Goal: Task Accomplishment & Management: Manage account settings

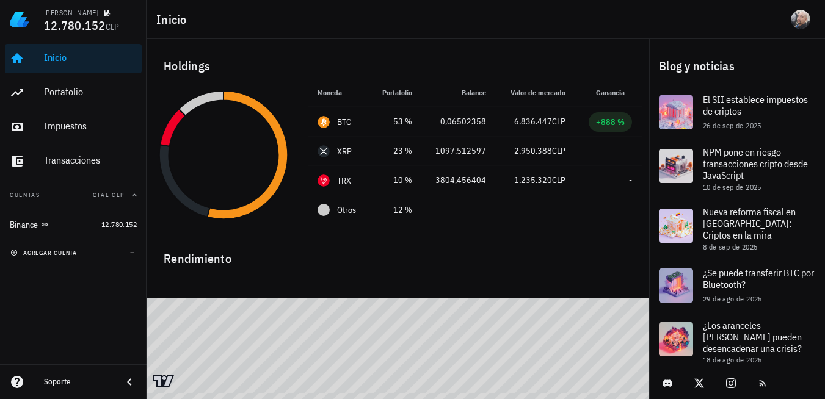
click at [62, 249] on span "agregar cuenta" at bounding box center [45, 253] width 64 height 8
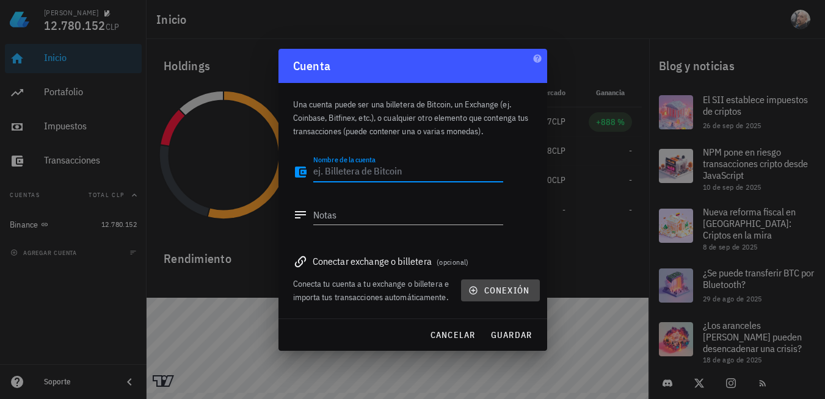
click at [492, 295] on span "conexión" at bounding box center [500, 290] width 59 height 11
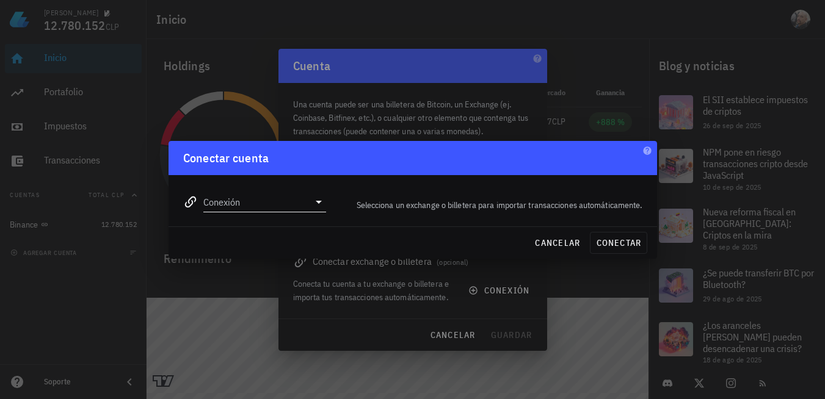
click at [322, 201] on icon at bounding box center [319, 202] width 15 height 15
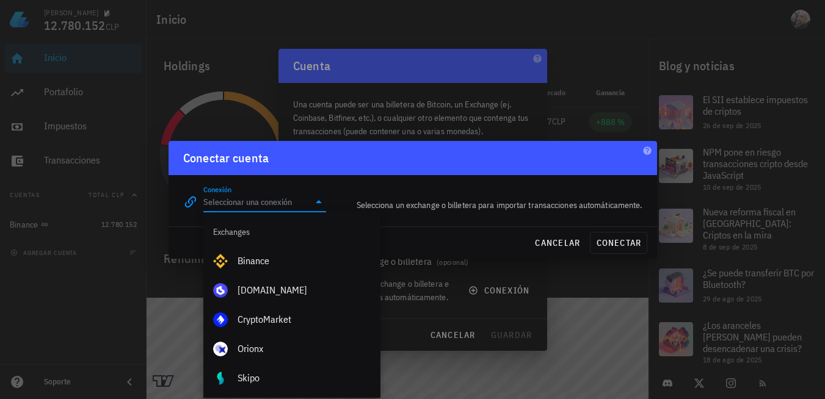
click at [254, 202] on input "Conexión" at bounding box center [256, 202] width 106 height 20
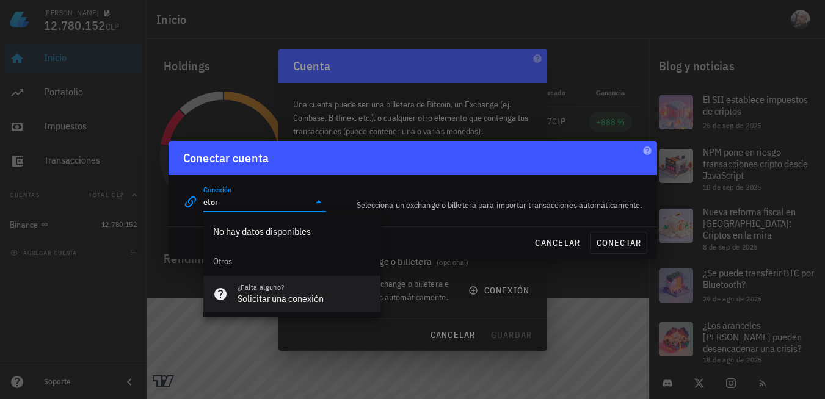
click at [266, 294] on div "Solicitar una conexión" at bounding box center [304, 299] width 133 height 12
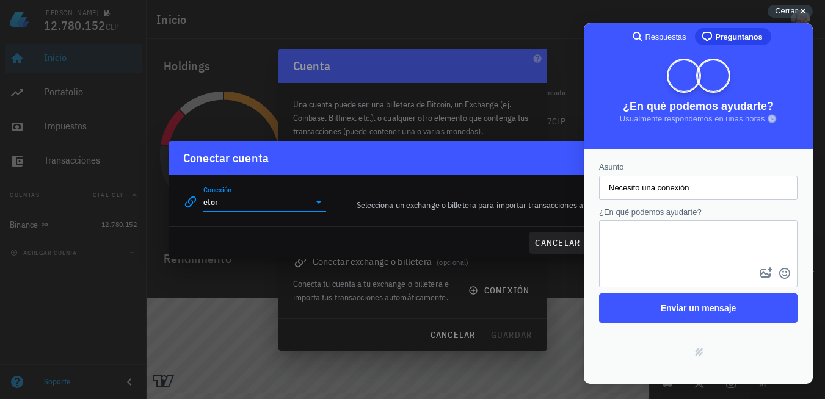
type input "etor"
click at [558, 247] on span "cancelar" at bounding box center [557, 243] width 46 height 11
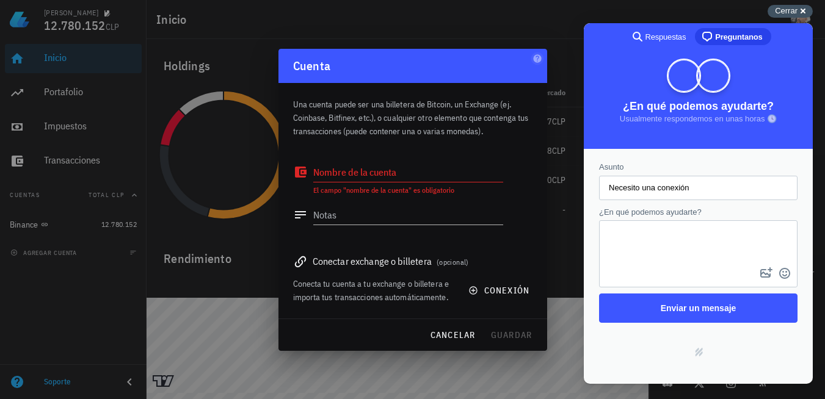
click at [798, 6] on div "Cerrar cross-small" at bounding box center [790, 11] width 45 height 13
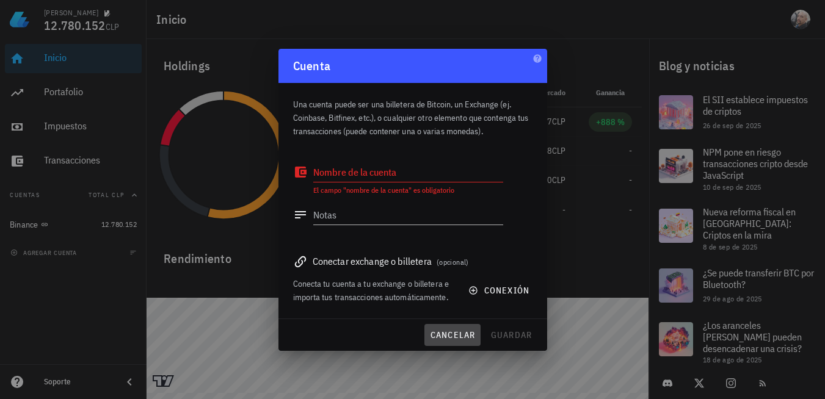
click at [450, 337] on span "cancelar" at bounding box center [452, 335] width 46 height 11
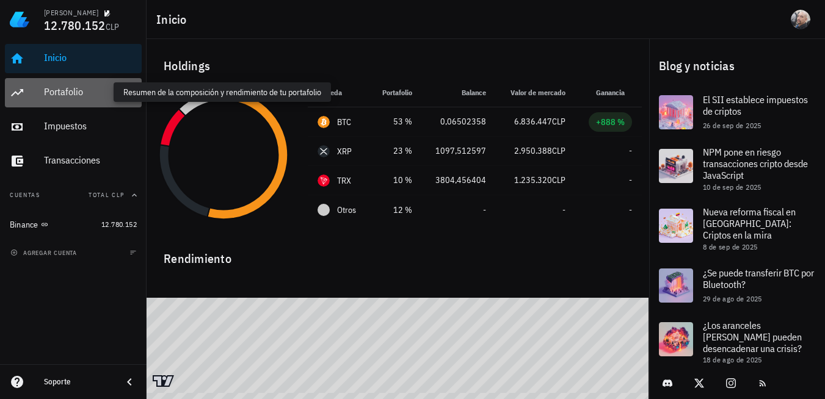
click at [73, 87] on div "Portafolio" at bounding box center [90, 92] width 93 height 12
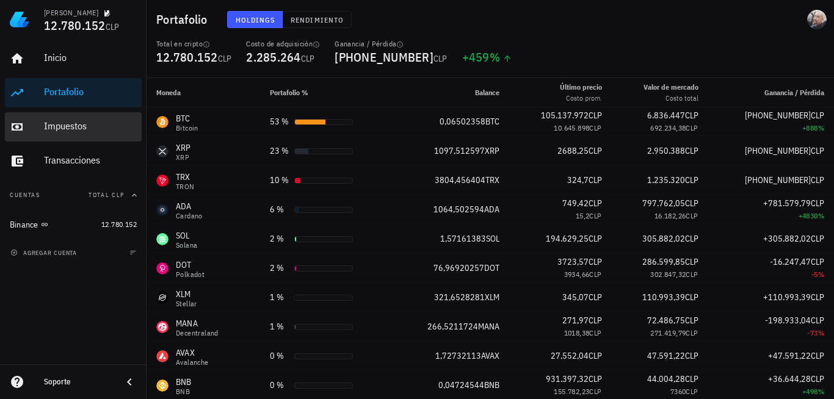
click at [70, 137] on div "Impuestos" at bounding box center [90, 126] width 93 height 27
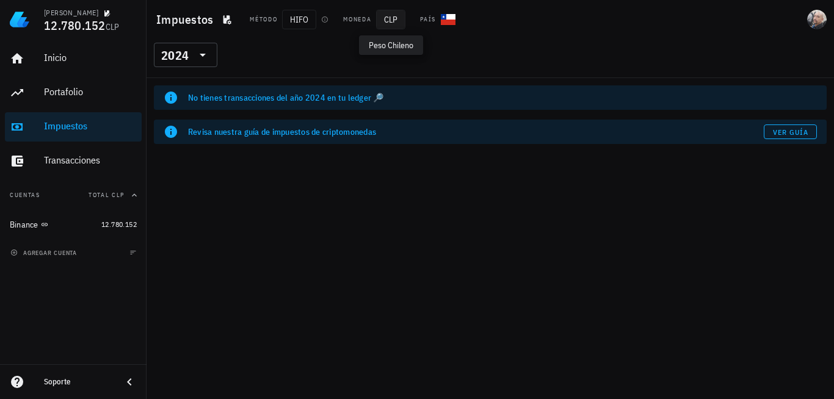
click at [395, 21] on span "CLP" at bounding box center [390, 20] width 29 height 20
click at [203, 60] on icon at bounding box center [202, 55] width 15 height 15
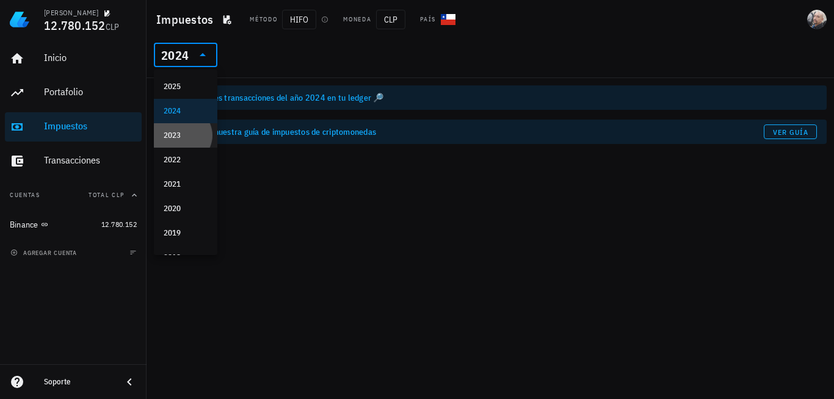
click at [175, 135] on div "2023" at bounding box center [186, 136] width 44 height 10
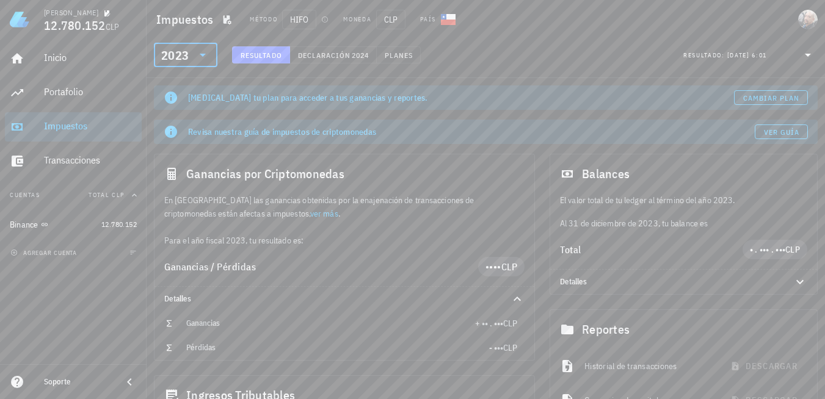
click at [803, 53] on icon at bounding box center [808, 55] width 15 height 15
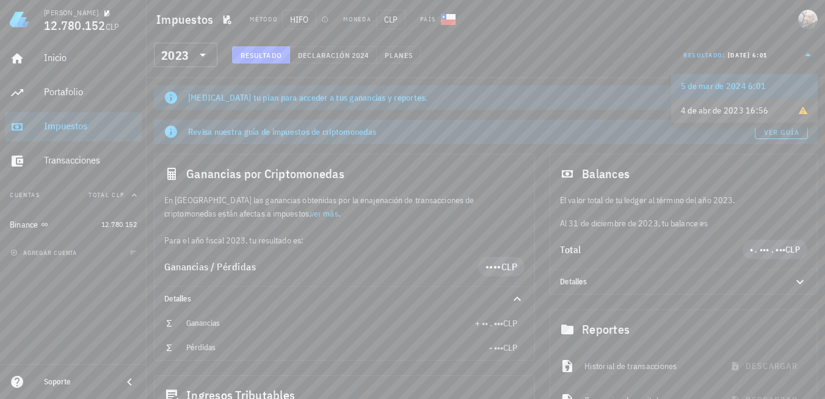
click at [724, 112] on span "4 de abr de 2023 16:56" at bounding box center [725, 110] width 88 height 12
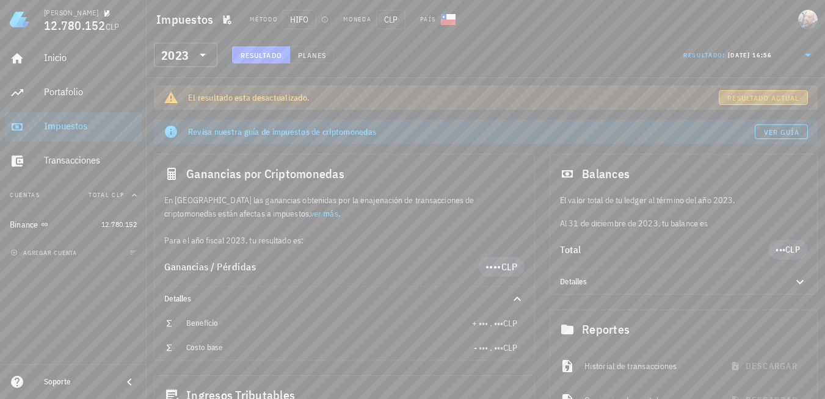
click at [771, 101] on span "Resultado actual" at bounding box center [763, 97] width 73 height 9
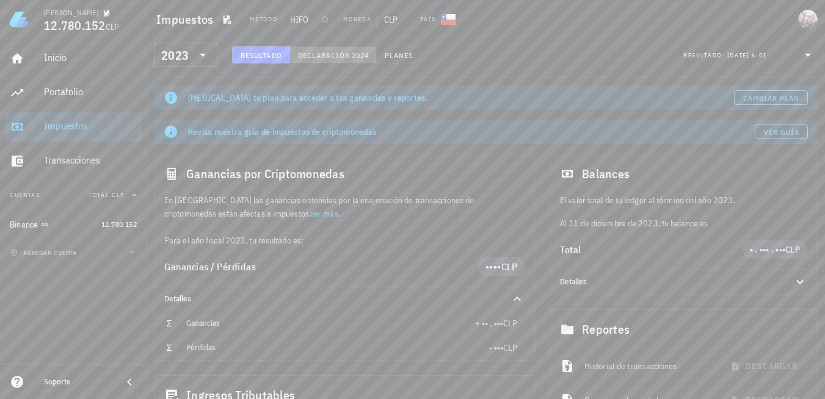
click at [338, 59] on span "Declaración" at bounding box center [324, 55] width 54 height 9
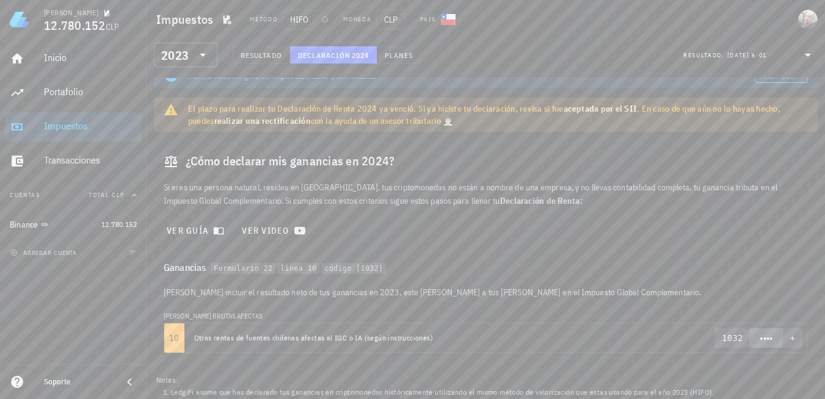
scroll to position [10, 0]
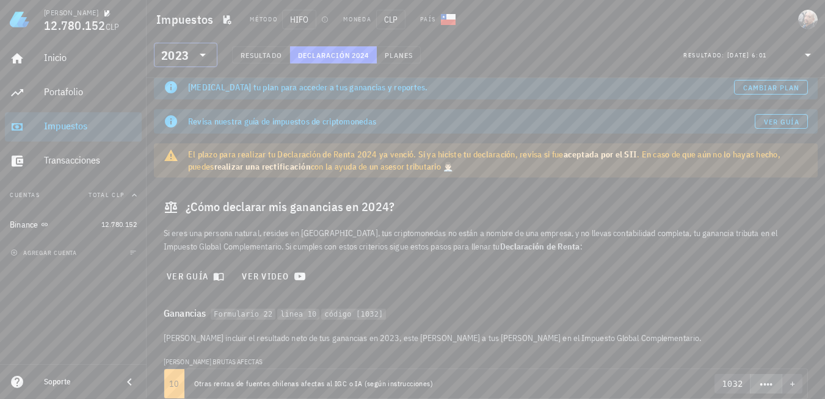
click at [202, 59] on icon at bounding box center [202, 55] width 15 height 15
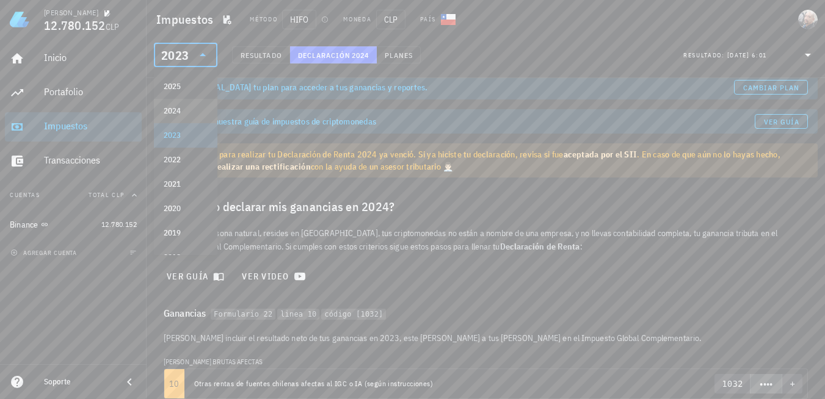
click at [164, 114] on div "2024" at bounding box center [186, 111] width 44 height 10
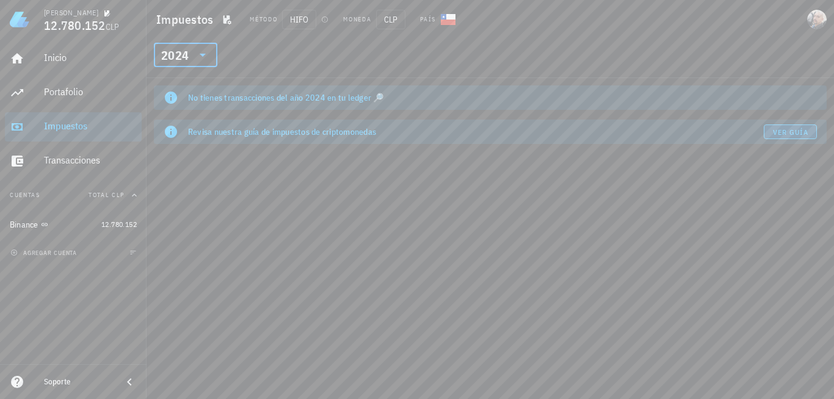
click at [782, 126] on link "Ver guía" at bounding box center [790, 132] width 53 height 15
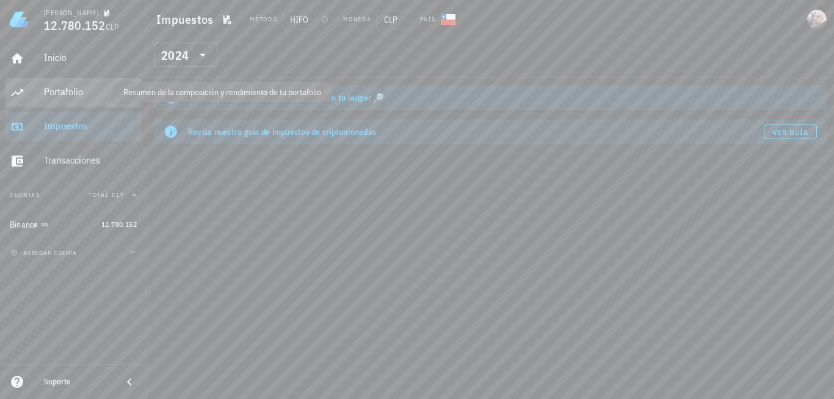
click at [86, 87] on div "Portafolio" at bounding box center [90, 92] width 93 height 12
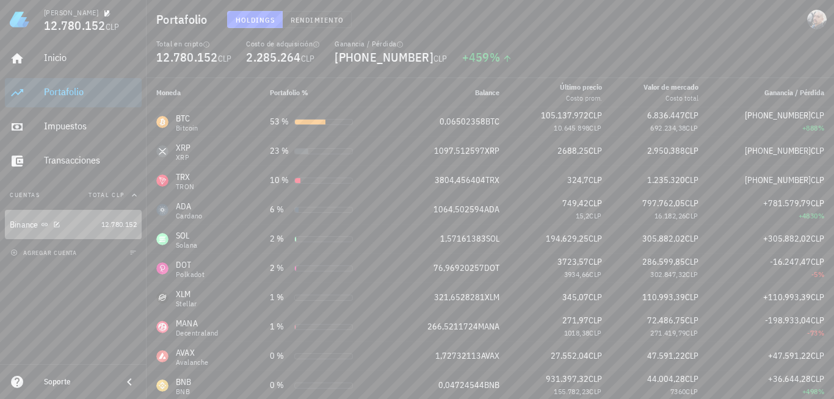
click at [70, 225] on div "Binance" at bounding box center [53, 225] width 87 height 12
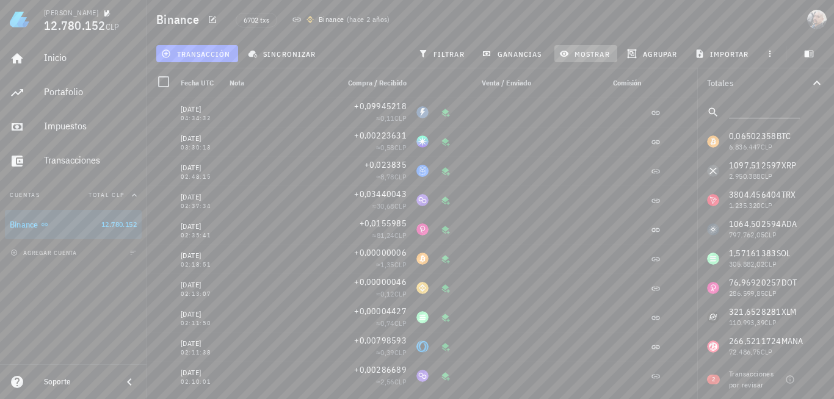
click at [569, 51] on span "mostrar" at bounding box center [586, 54] width 48 height 10
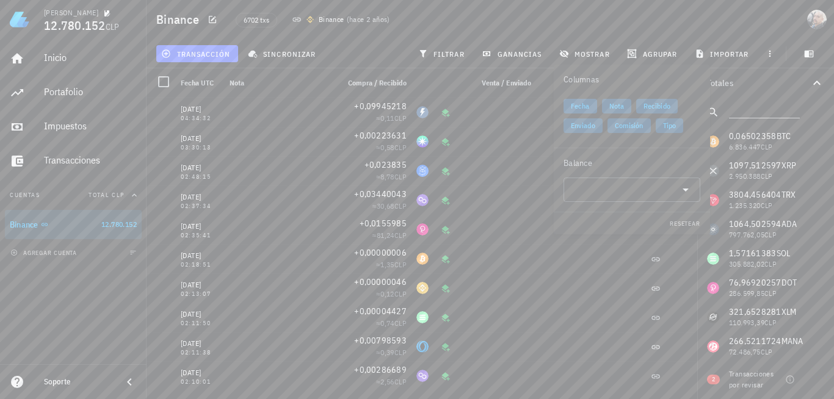
click at [576, 111] on span "Fecha" at bounding box center [580, 106] width 19 height 15
click at [576, 111] on span "Fecha" at bounding box center [580, 106] width 18 height 15
click at [738, 23] on div "Binance 6702 txs Binance ( hace 2 años )" at bounding box center [491, 19] width 688 height 39
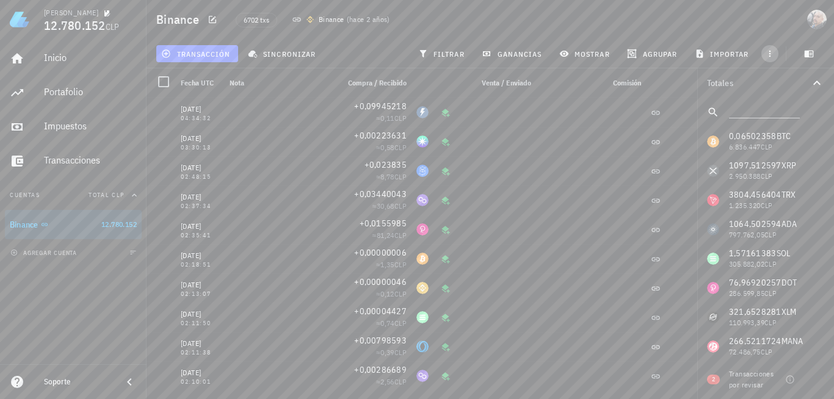
click at [774, 54] on icon "button" at bounding box center [770, 54] width 10 height 10
click at [738, 53] on span "importar" at bounding box center [724, 54] width 52 height 10
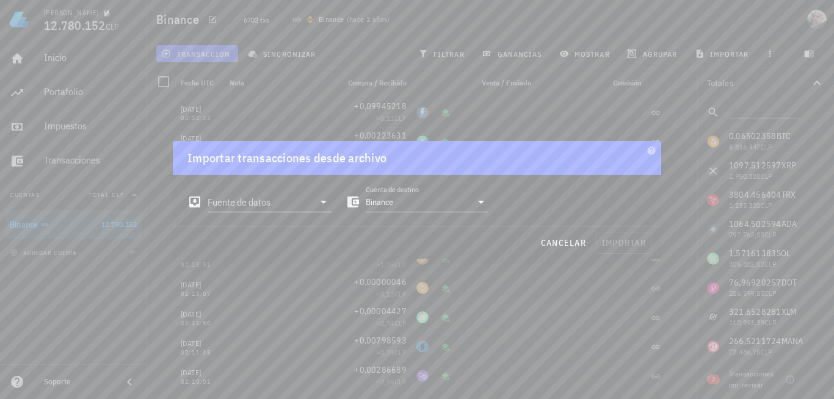
click at [321, 202] on icon at bounding box center [323, 202] width 15 height 15
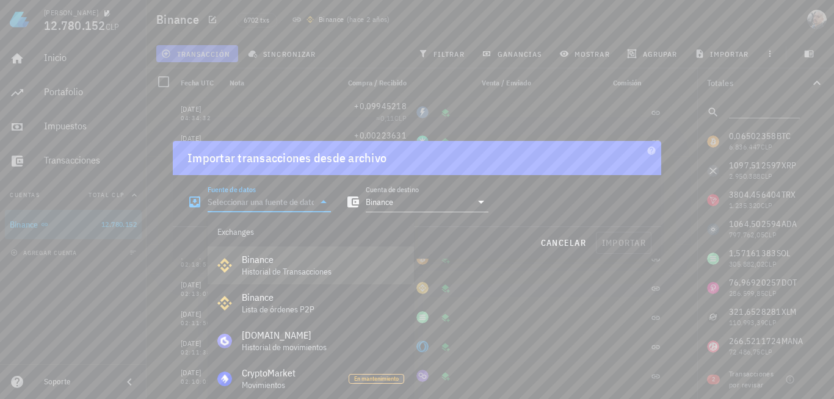
click at [280, 272] on div "Historial de Transacciones" at bounding box center [323, 272] width 162 height 10
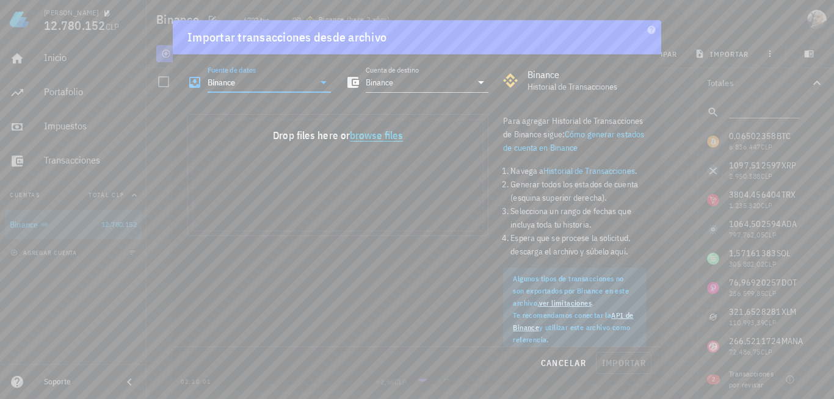
click at [380, 139] on button "browse files" at bounding box center [376, 136] width 53 height 11
click at [616, 317] on link "API de Binance" at bounding box center [573, 321] width 120 height 21
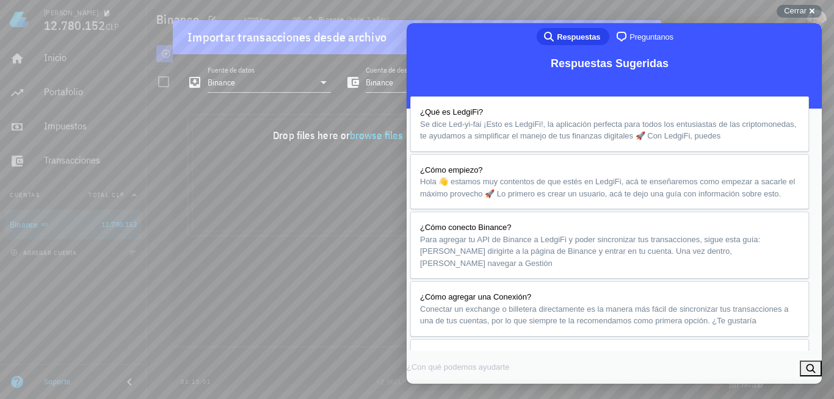
click at [432, 390] on button "Close" at bounding box center [421, 398] width 22 height 16
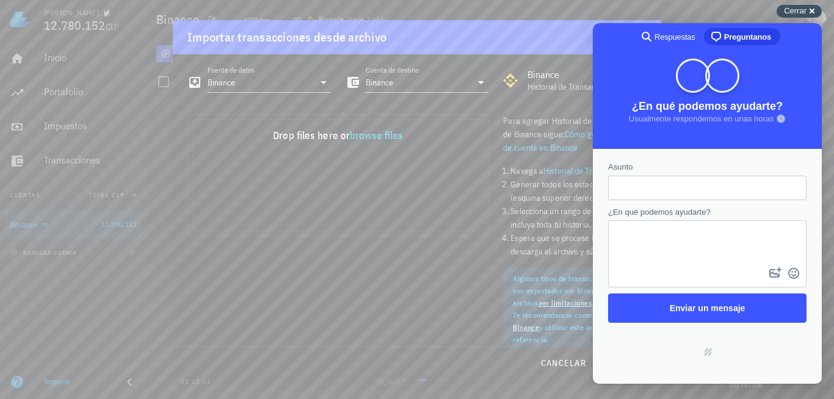
click at [800, 10] on span "Cerrar" at bounding box center [795, 10] width 23 height 9
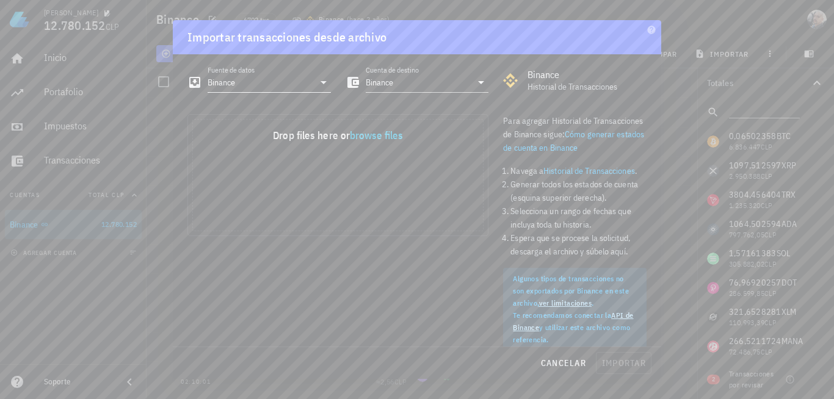
click at [306, 88] on input "Binance" at bounding box center [261, 83] width 106 height 20
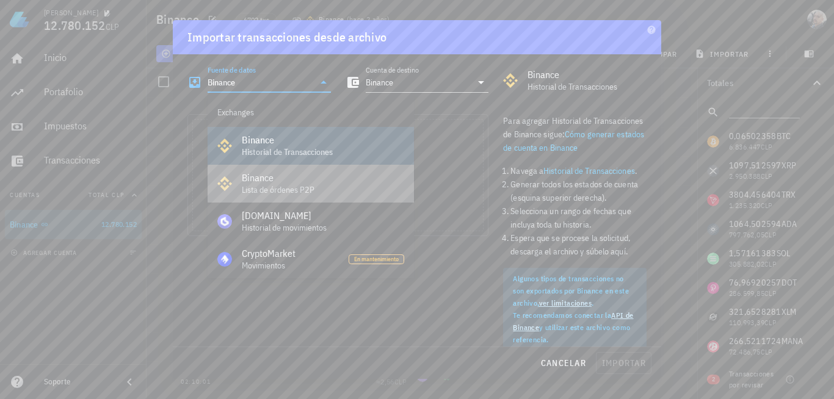
click at [312, 186] on div "Lista de órdenes P2P" at bounding box center [323, 190] width 162 height 10
type input "Binance P2P"
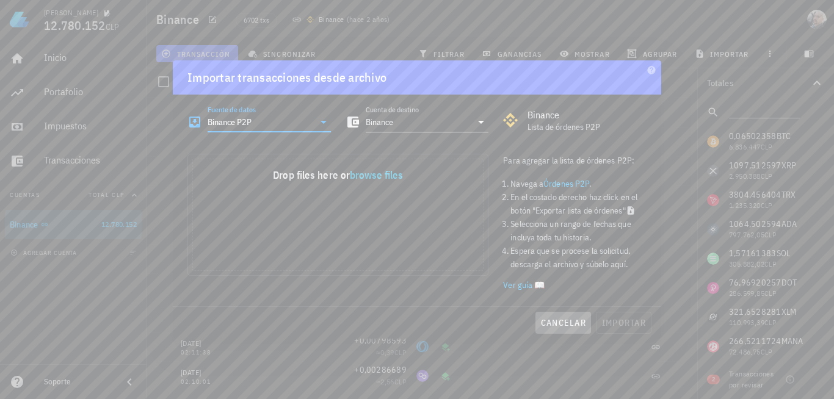
click at [553, 326] on span "cancelar" at bounding box center [564, 323] width 46 height 11
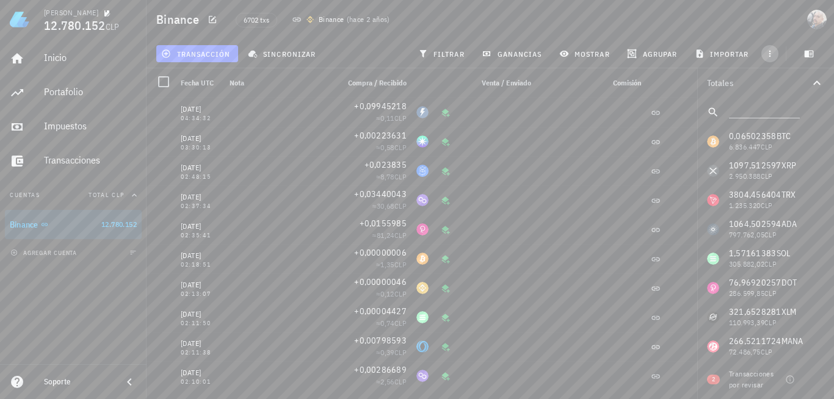
click at [775, 52] on span "button" at bounding box center [770, 54] width 17 height 10
click at [771, 84] on span "exportar" at bounding box center [783, 84] width 51 height 10
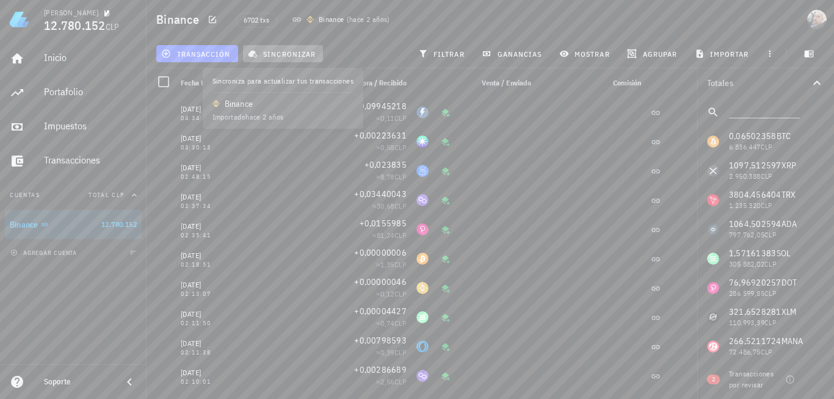
click at [295, 54] on span "sincronizar" at bounding box center [282, 54] width 65 height 10
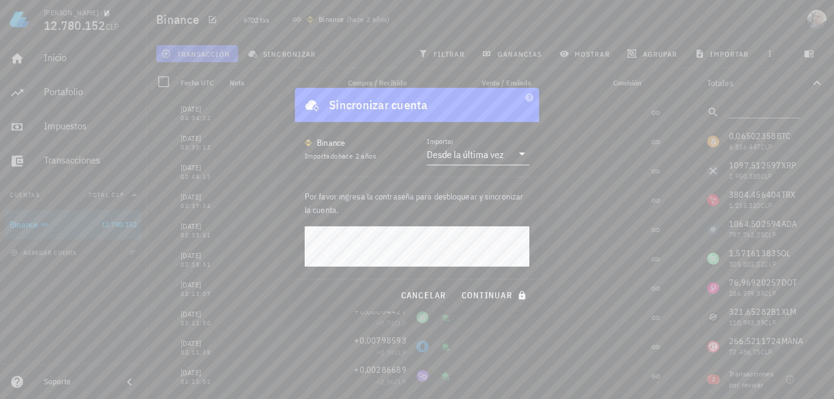
click at [523, 161] on icon at bounding box center [522, 154] width 15 height 15
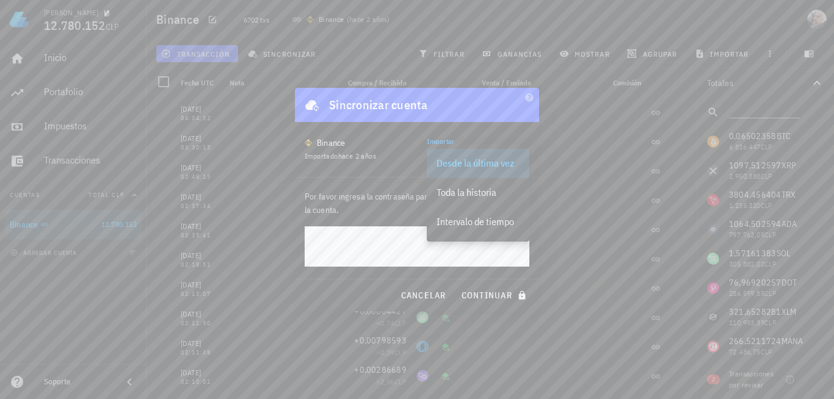
click at [523, 161] on div "Desde la última vez" at bounding box center [478, 163] width 103 height 29
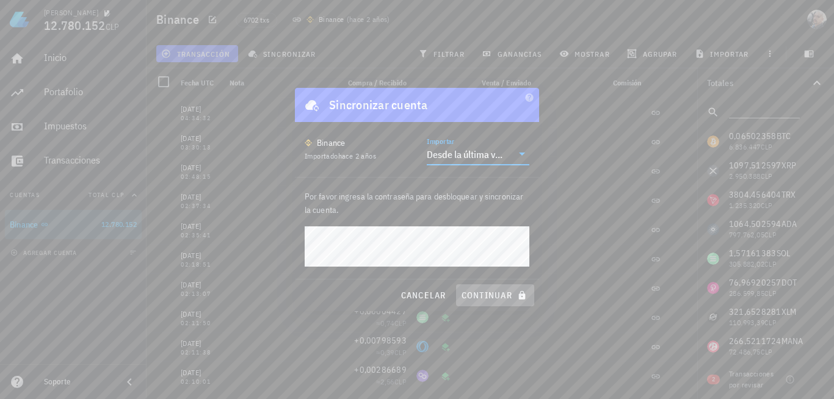
click at [490, 295] on span "continuar" at bounding box center [495, 295] width 68 height 11
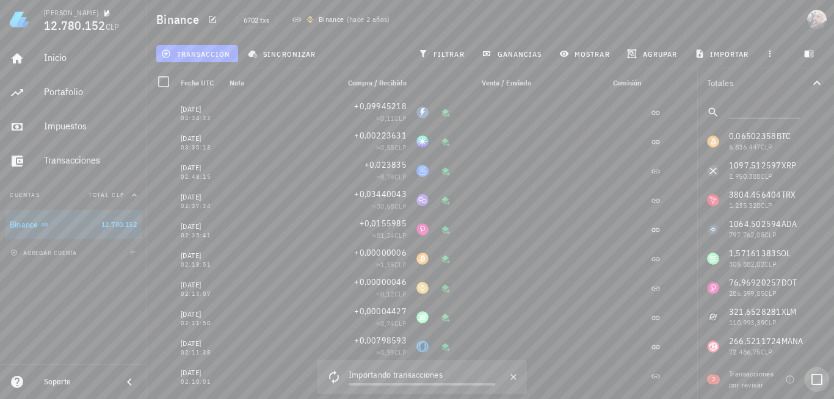
click at [813, 381] on div at bounding box center [817, 380] width 21 height 21
checkbox input "true"
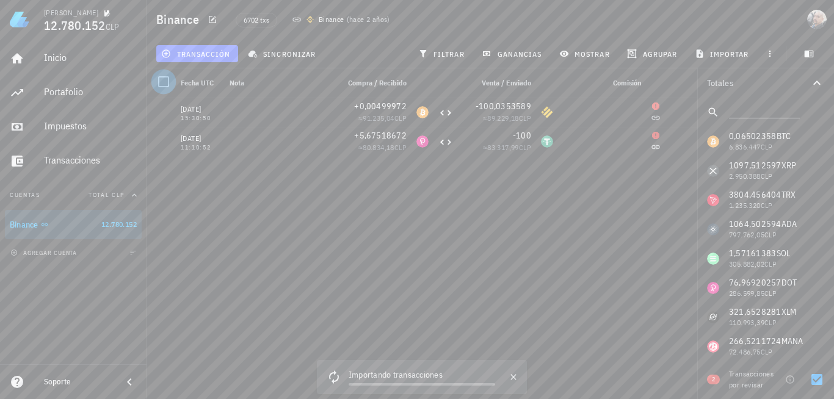
click at [164, 77] on div at bounding box center [163, 81] width 21 height 21
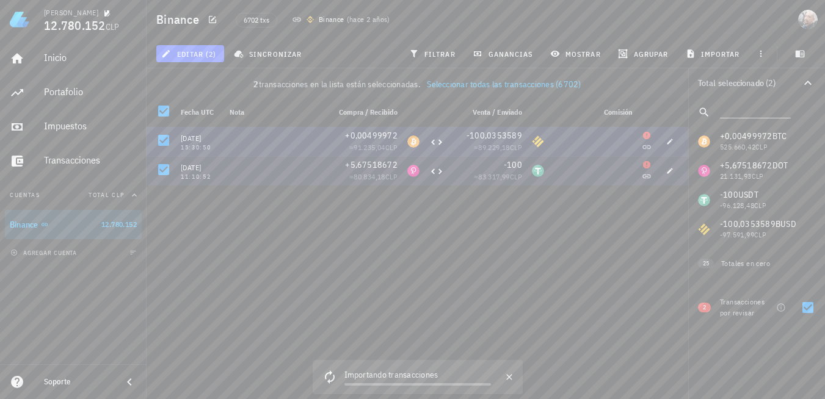
click at [601, 136] on div at bounding box center [593, 141] width 88 height 29
click at [565, 186] on div "04/04/2023 04:34:32 +0,09945218 ≈ 0,11 CLP 04/04/2023 03:30:13 +0,00223631 ≈ 0,…" at bounding box center [418, 273] width 542 height 292
click at [744, 310] on div "Transacciones por revisar" at bounding box center [745, 308] width 51 height 22
click at [810, 264] on div at bounding box center [808, 263] width 21 height 21
checkbox input "true"
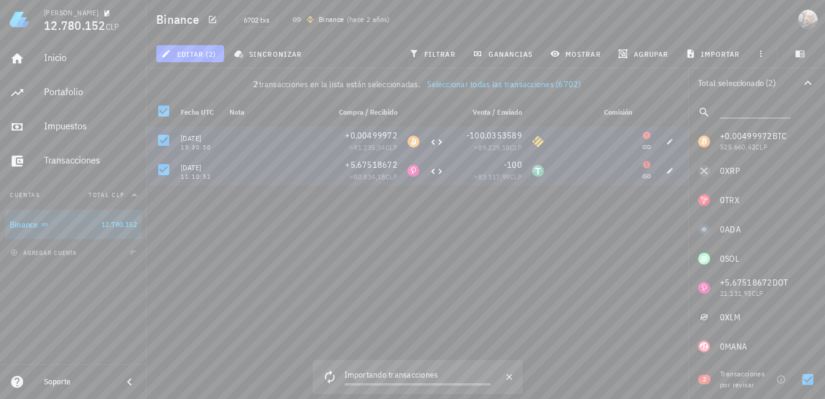
scroll to position [20, 0]
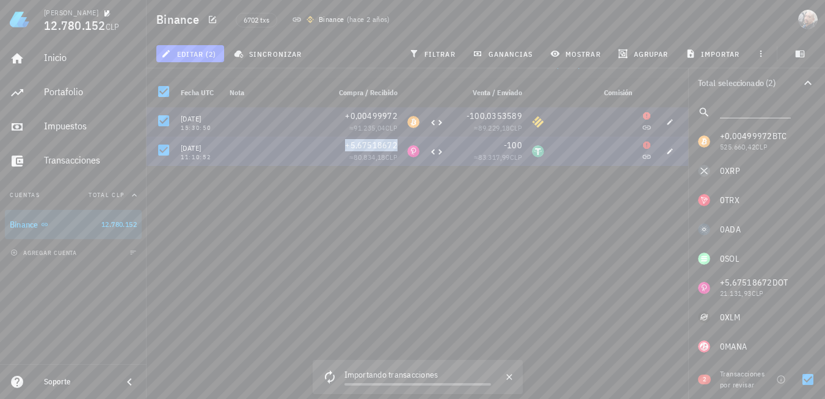
click at [377, 150] on span "+5,67518672" at bounding box center [371, 145] width 53 height 11
click at [589, 148] on div at bounding box center [593, 151] width 88 height 29
click at [567, 122] on div at bounding box center [593, 121] width 88 height 29
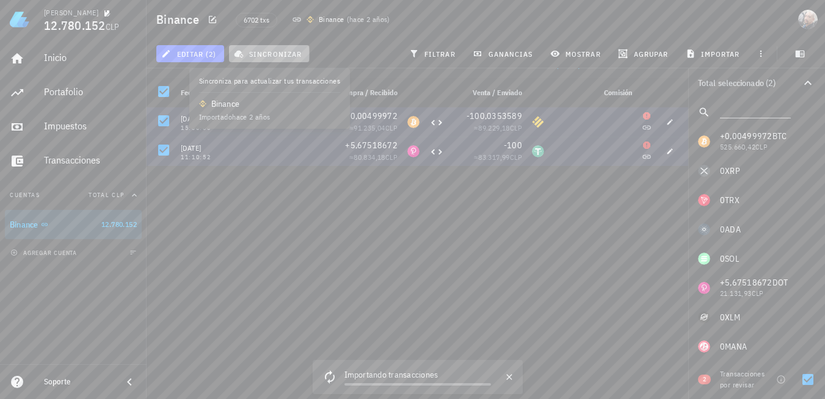
click at [288, 56] on span "sincronizar" at bounding box center [268, 54] width 65 height 10
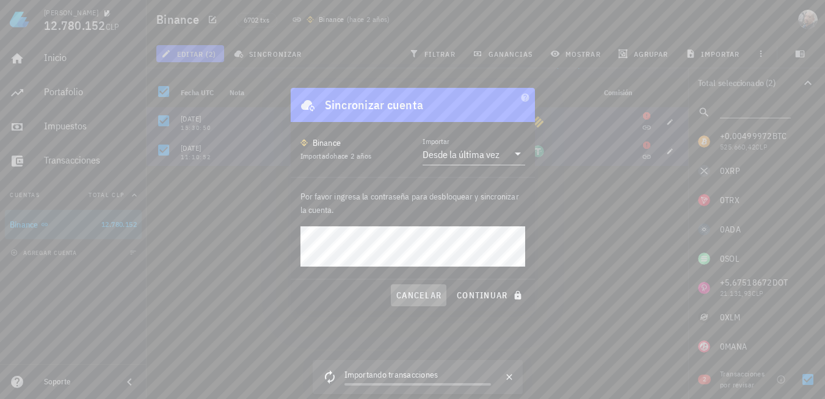
click at [421, 304] on button "cancelar" at bounding box center [419, 296] width 56 height 22
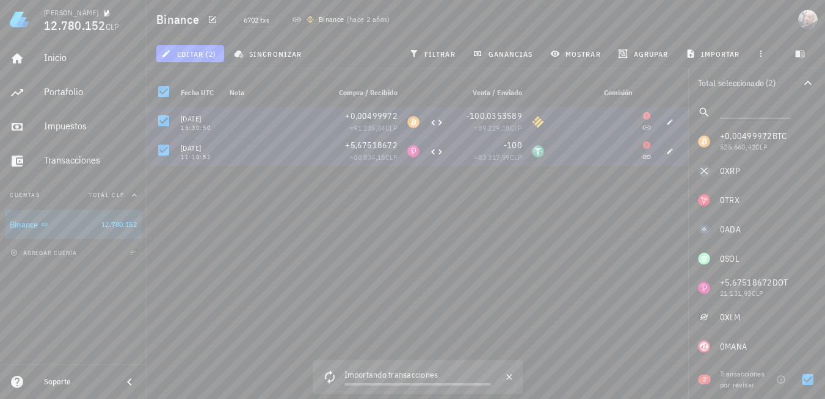
click at [340, 232] on div "04/04/2023 04:34:32 +0,09945218 ≈ 0,11 CLP 04/04/2023 03:30:13 +0,00223631 ≈ 0,…" at bounding box center [418, 253] width 542 height 292
click at [508, 375] on icon "button" at bounding box center [510, 378] width 10 height 10
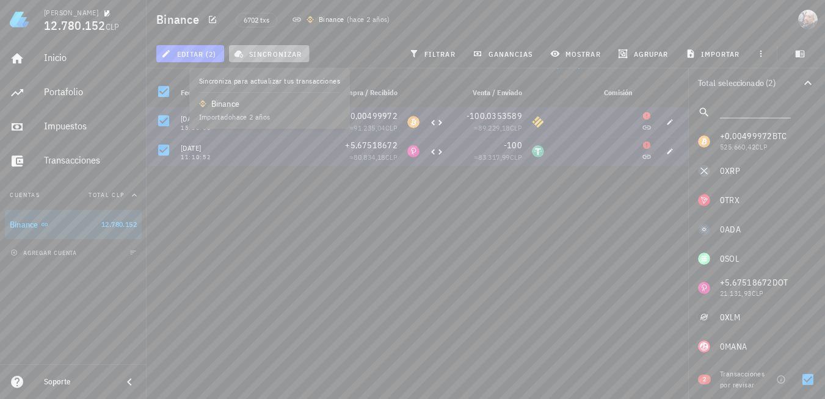
click at [272, 50] on span "sincronizar" at bounding box center [268, 54] width 65 height 10
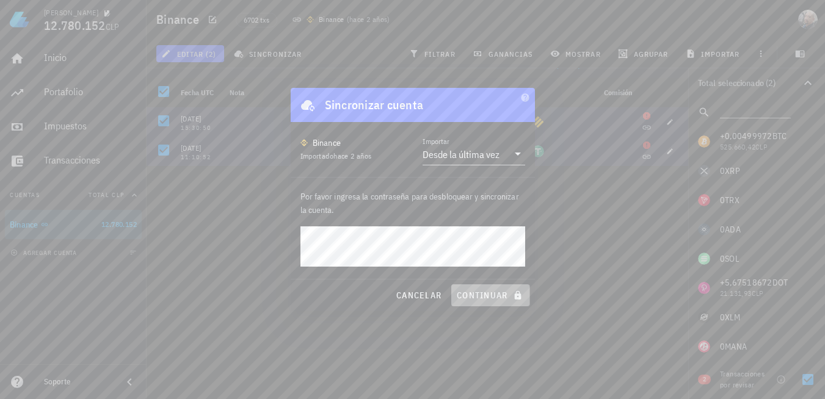
click at [485, 294] on span "continuar" at bounding box center [490, 295] width 68 height 11
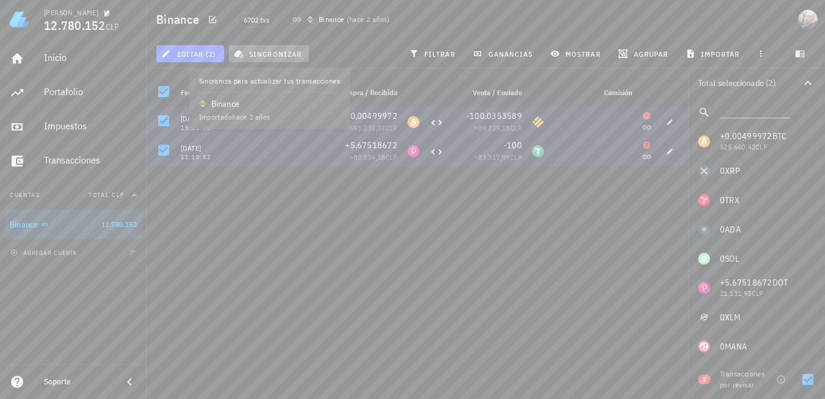
click at [277, 53] on span "sincronizar" at bounding box center [268, 54] width 65 height 10
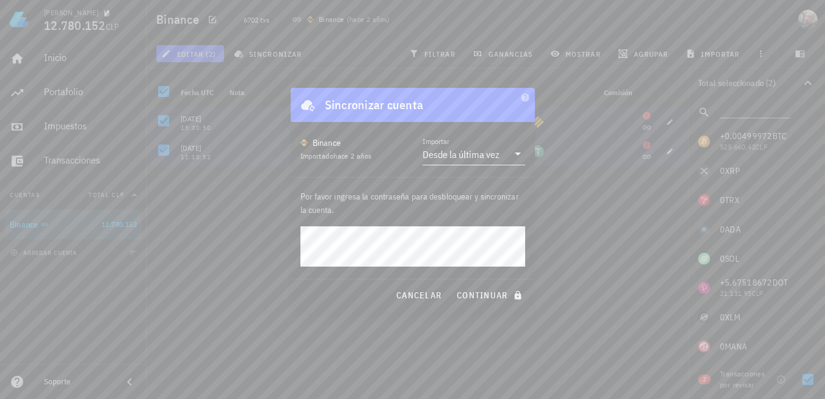
click at [481, 155] on div "Desde la última vez" at bounding box center [461, 154] width 77 height 12
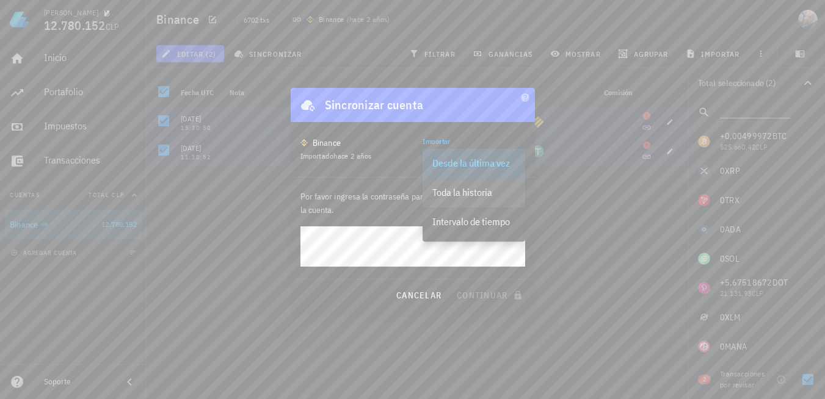
click at [465, 192] on div "Toda la historia" at bounding box center [473, 193] width 83 height 12
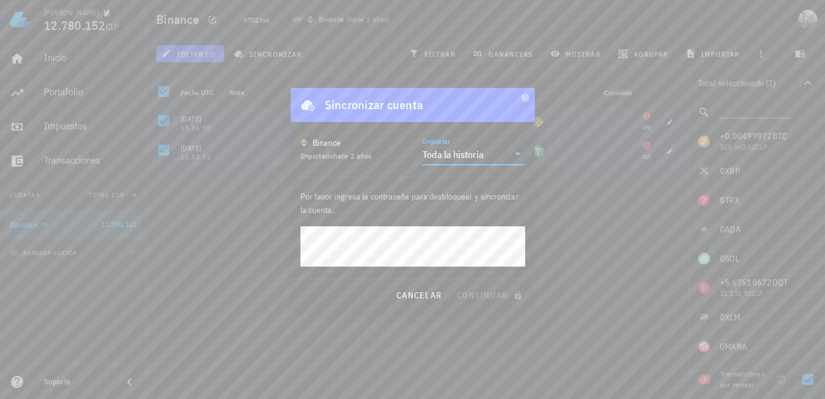
click at [484, 150] on div "Toda la historia" at bounding box center [466, 154] width 86 height 21
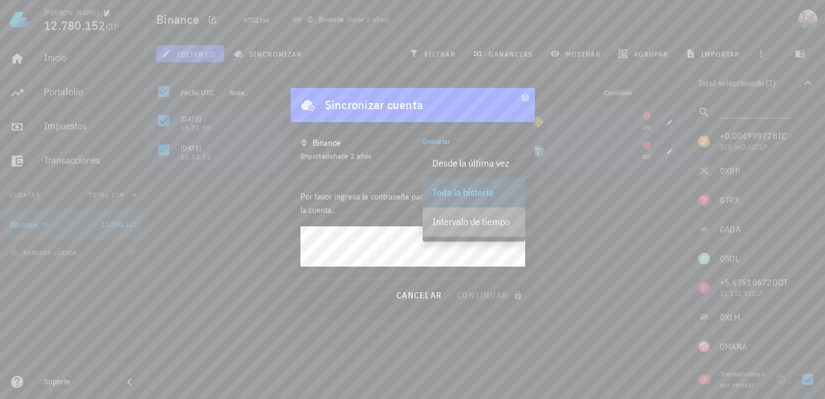
click at [481, 228] on div "Intervalo de tiempo" at bounding box center [473, 222] width 83 height 12
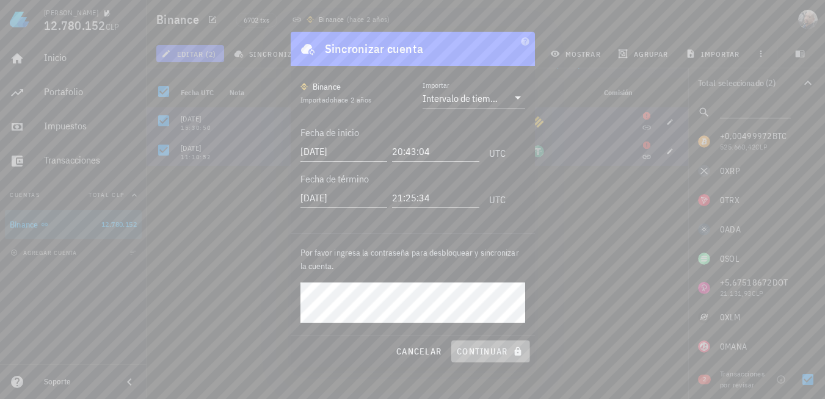
click at [490, 357] on button "continuar" at bounding box center [490, 352] width 78 height 22
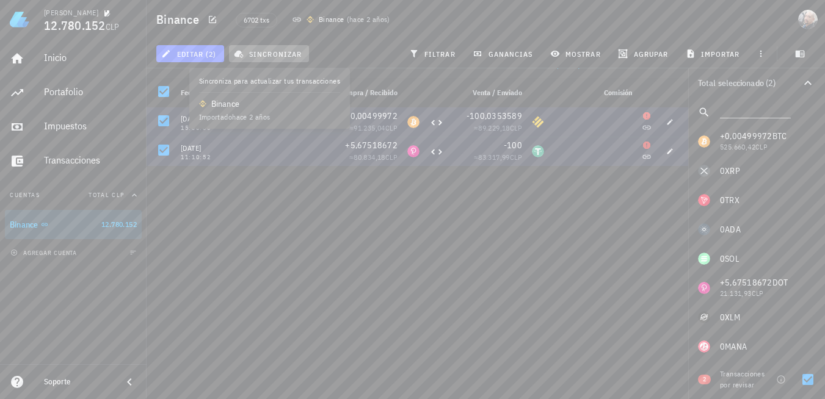
click at [256, 55] on span "sincronizar" at bounding box center [268, 54] width 65 height 10
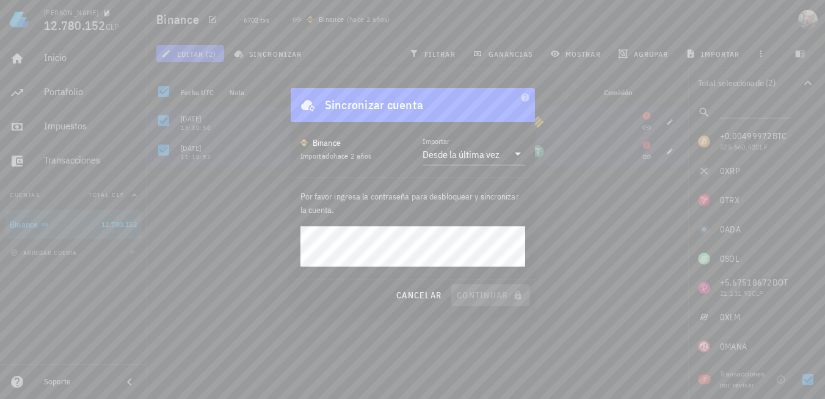
click at [513, 290] on div "cancelar continuar" at bounding box center [413, 296] width 244 height 32
click at [451, 285] on button "continuar" at bounding box center [490, 296] width 78 height 22
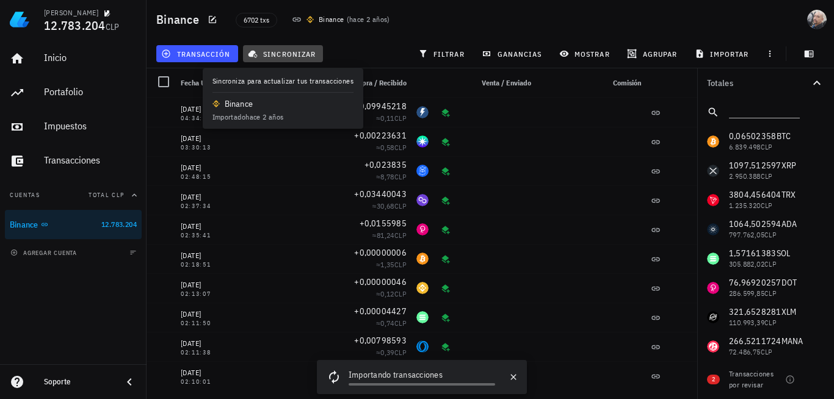
click at [312, 59] on button "sincronizar" at bounding box center [283, 53] width 81 height 17
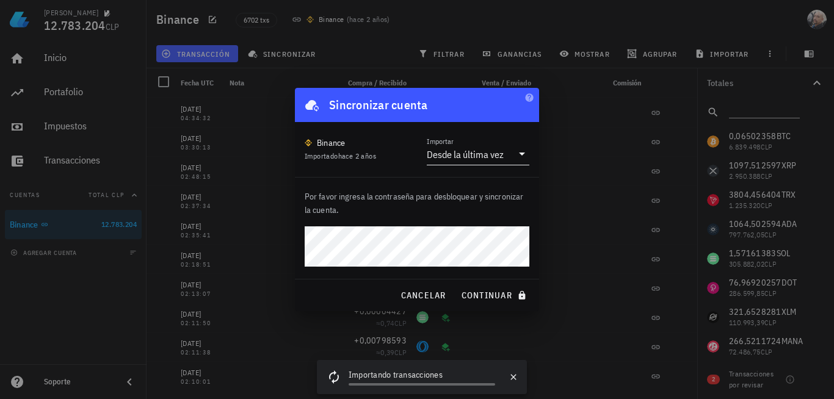
click at [525, 156] on icon at bounding box center [522, 154] width 15 height 15
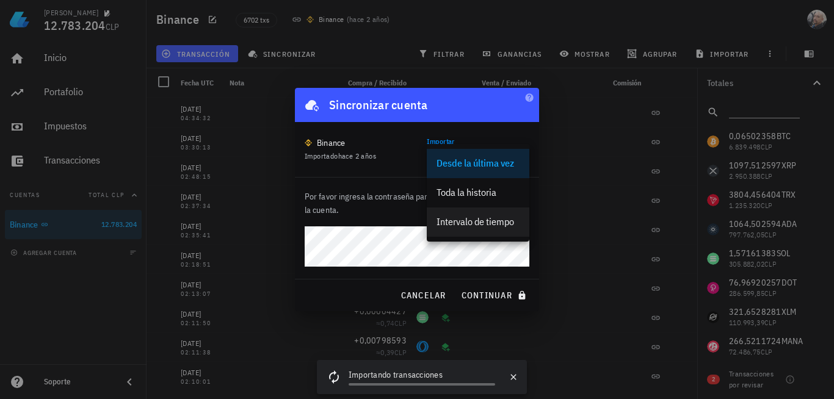
click at [461, 224] on div "Intervalo de tiempo" at bounding box center [478, 222] width 83 height 12
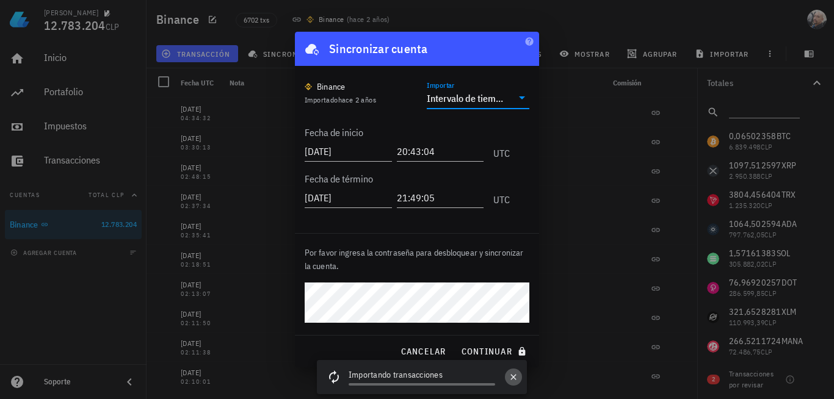
click at [517, 379] on icon "button" at bounding box center [514, 378] width 10 height 10
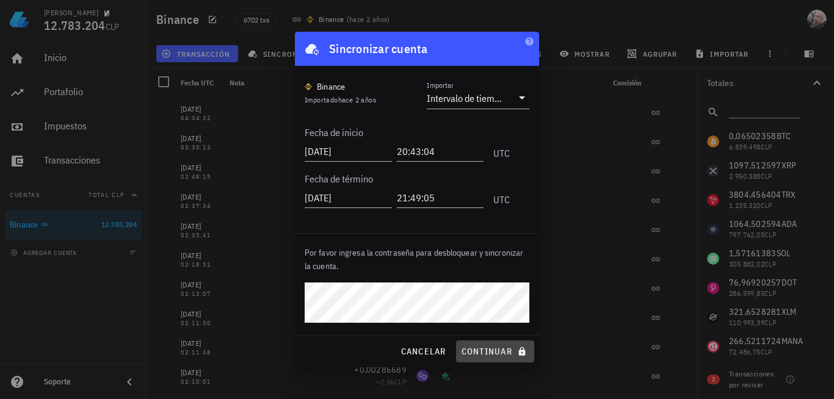
click at [513, 348] on span "continuar" at bounding box center [495, 351] width 68 height 11
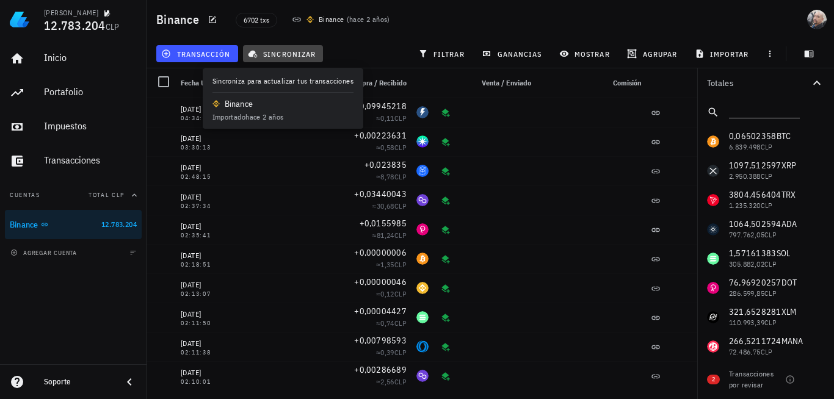
click at [296, 57] on span "sincronizar" at bounding box center [282, 54] width 65 height 10
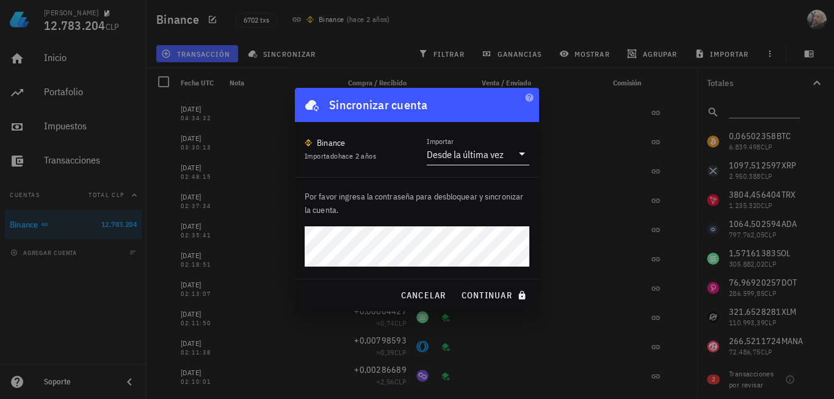
click at [461, 162] on div "Desde la última vez" at bounding box center [470, 154] width 86 height 21
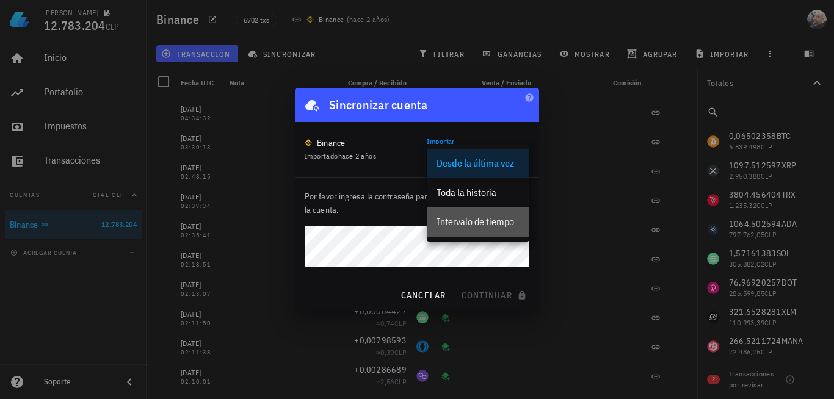
click at [487, 221] on div "Intervalo de tiempo" at bounding box center [478, 222] width 83 height 12
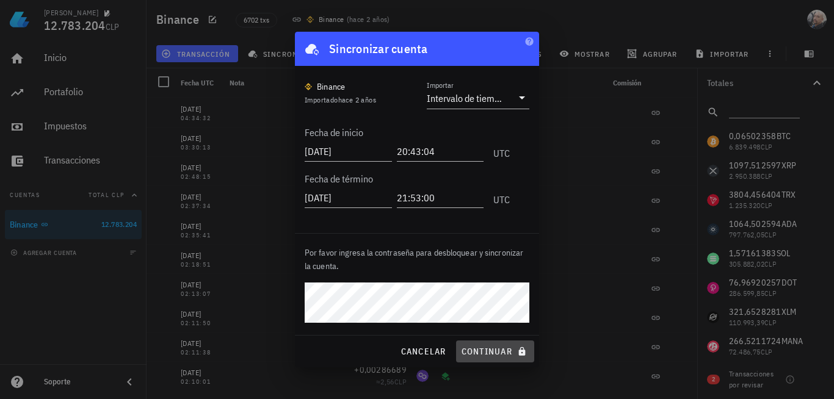
click at [483, 349] on span "continuar" at bounding box center [495, 351] width 68 height 11
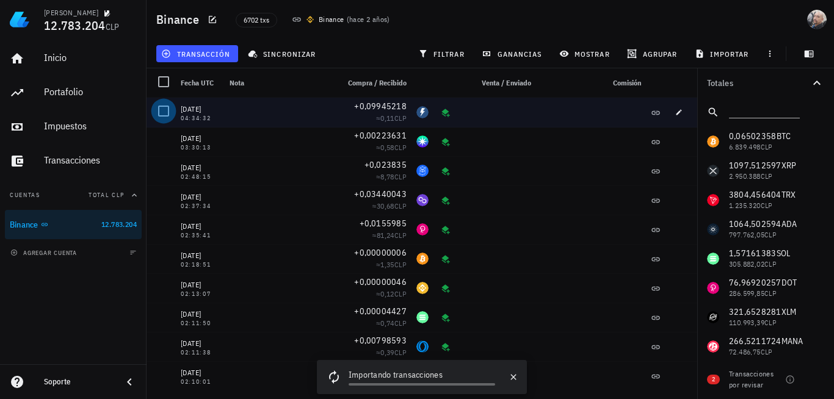
click at [165, 114] on div at bounding box center [163, 111] width 21 height 21
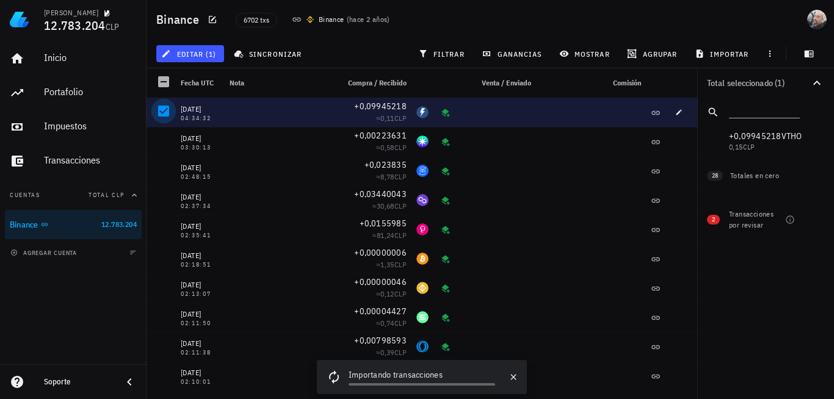
click at [165, 114] on div at bounding box center [163, 111] width 21 height 21
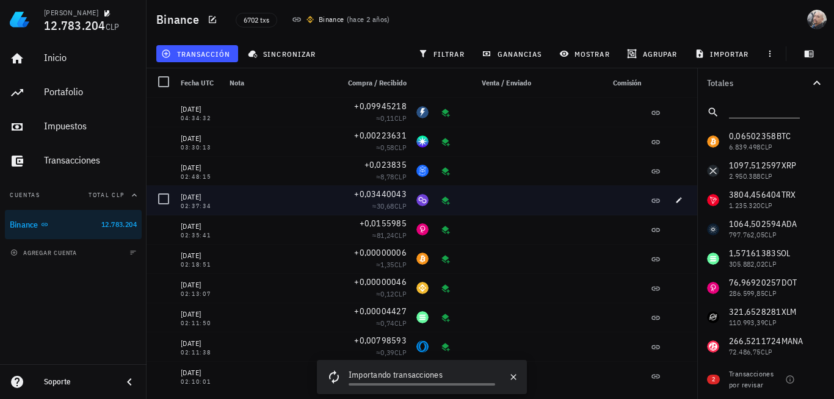
click at [261, 203] on div at bounding box center [279, 200] width 109 height 29
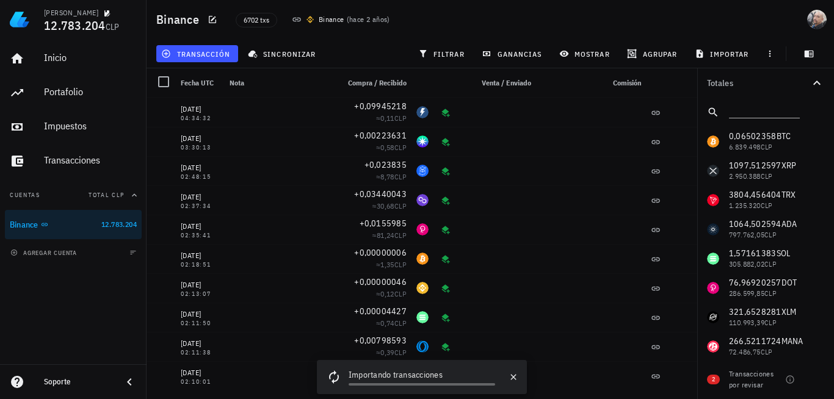
click at [822, 87] on icon "button" at bounding box center [817, 83] width 15 height 15
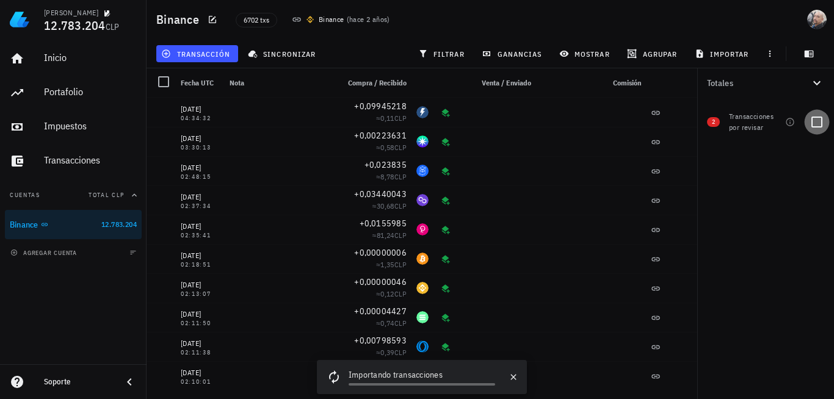
click at [820, 121] on div at bounding box center [817, 122] width 21 height 21
checkbox input "true"
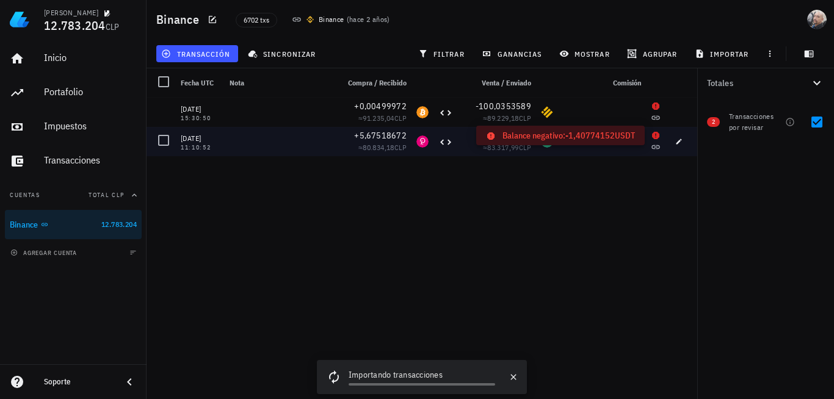
click at [658, 132] on icon at bounding box center [656, 136] width 10 height 10
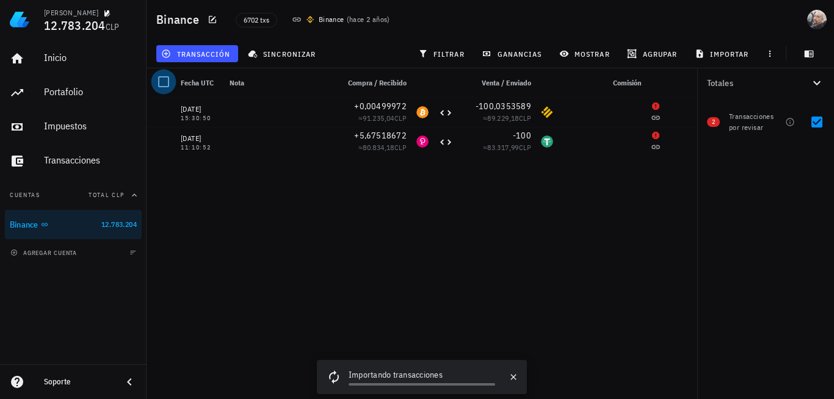
click at [171, 79] on div at bounding box center [163, 81] width 21 height 21
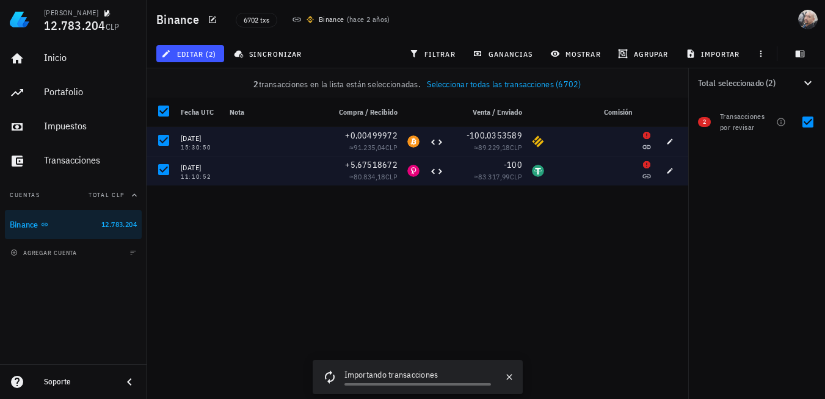
click at [542, 84] on span "Seleccionar todas las transacciones (6702)" at bounding box center [504, 84] width 155 height 11
click at [505, 86] on link "Limpiar selección" at bounding box center [515, 84] width 62 height 11
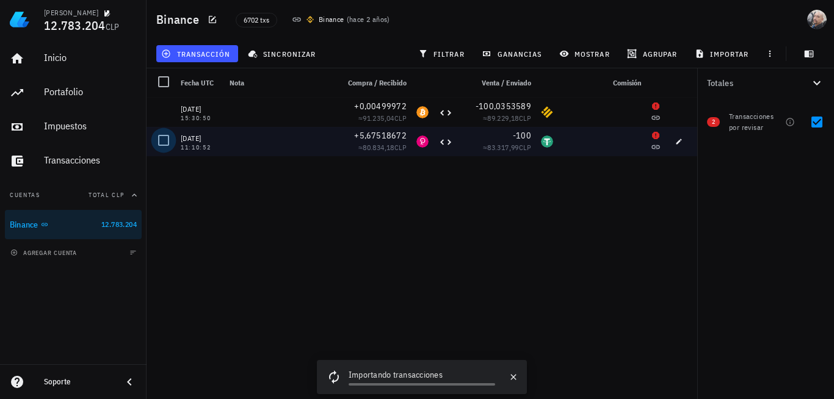
click at [168, 140] on div at bounding box center [163, 140] width 21 height 21
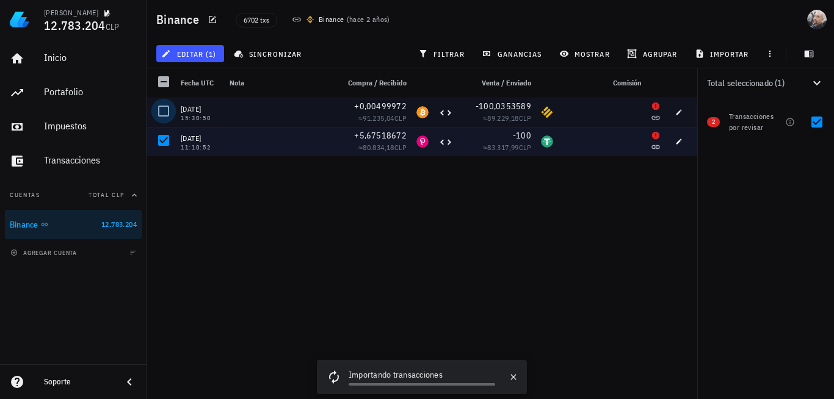
click at [171, 115] on div at bounding box center [163, 111] width 21 height 21
click at [789, 123] on icon "button" at bounding box center [790, 122] width 10 height 10
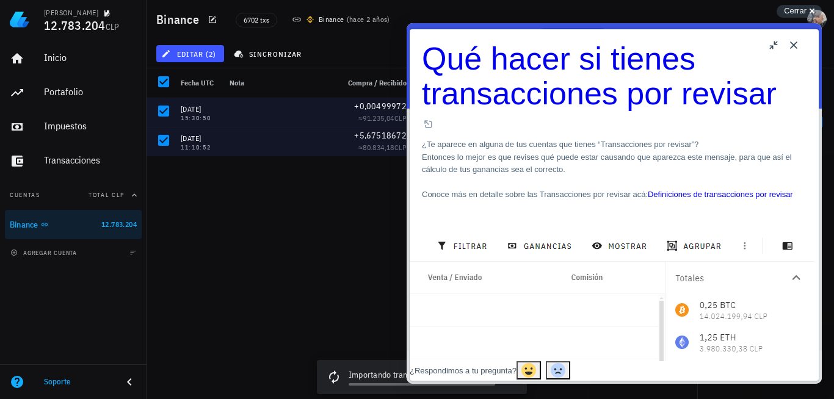
click at [798, 46] on button "Close" at bounding box center [794, 45] width 20 height 20
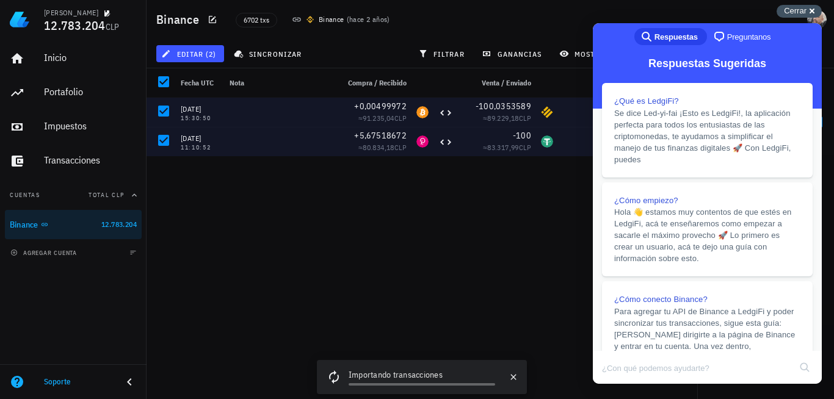
click at [796, 8] on span "Cerrar" at bounding box center [795, 10] width 23 height 9
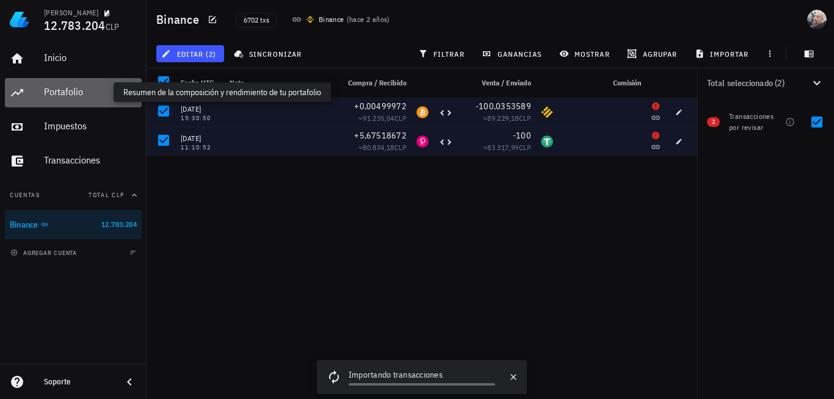
click at [57, 90] on div "Portafolio" at bounding box center [90, 92] width 93 height 12
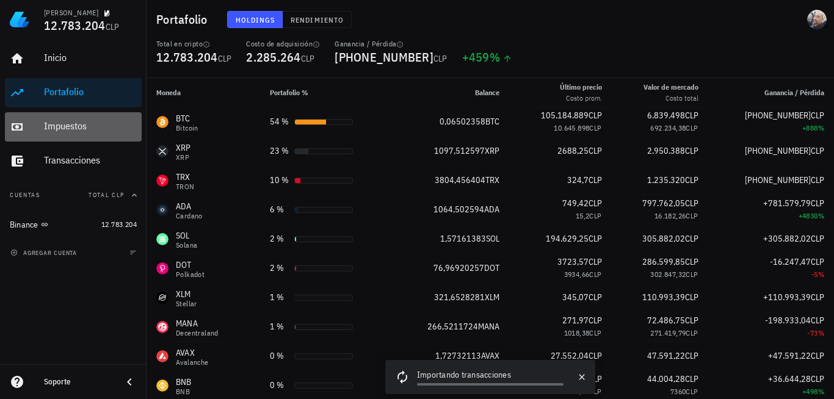
click at [65, 136] on div "Impuestos" at bounding box center [90, 126] width 93 height 27
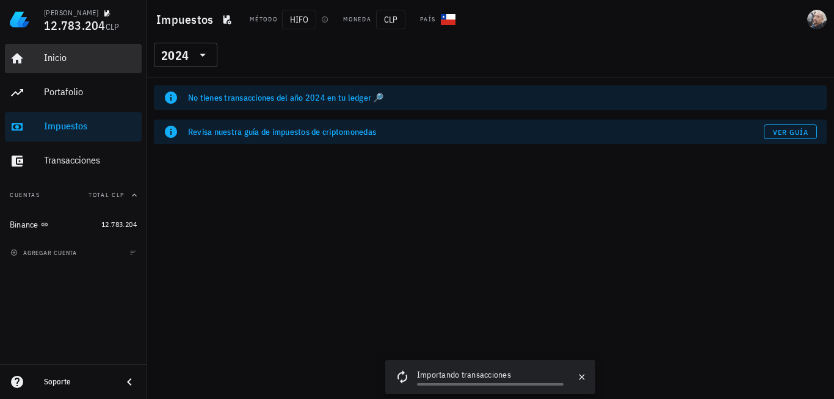
click at [56, 57] on div "Inicio" at bounding box center [90, 58] width 93 height 12
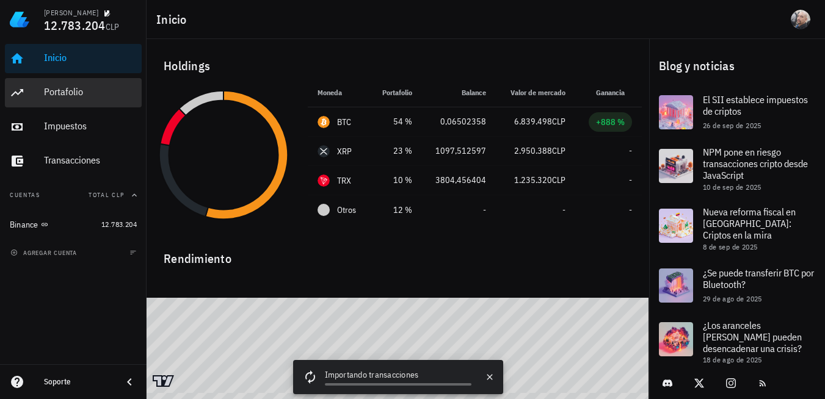
click at [69, 84] on div "Portafolio" at bounding box center [90, 92] width 93 height 27
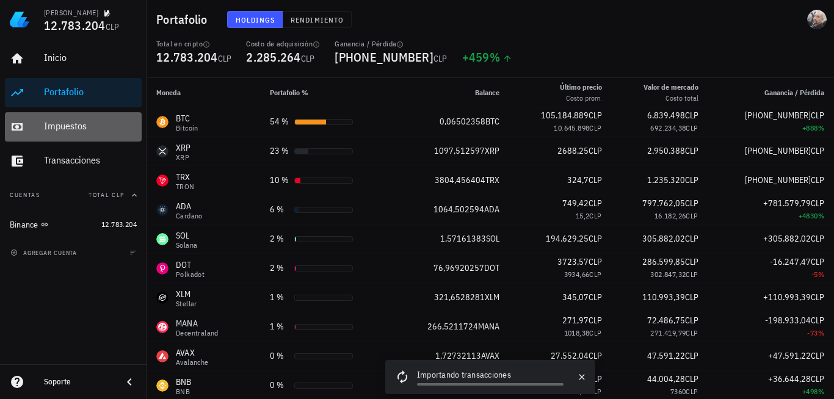
click at [68, 118] on div "Impuestos" at bounding box center [90, 126] width 93 height 27
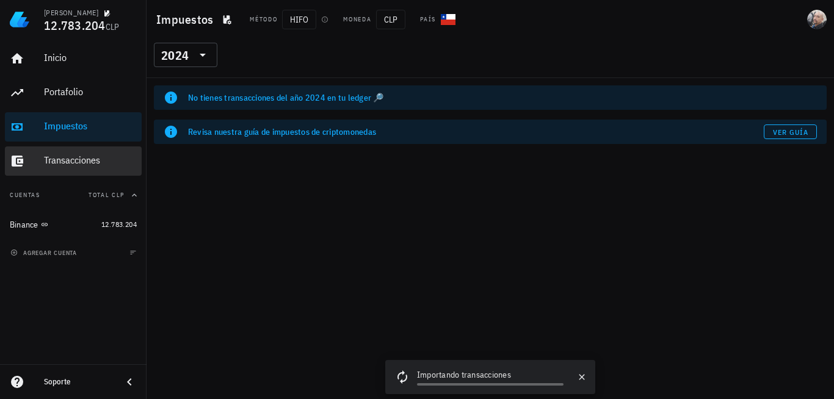
click at [62, 156] on div "Transacciones" at bounding box center [90, 161] width 93 height 12
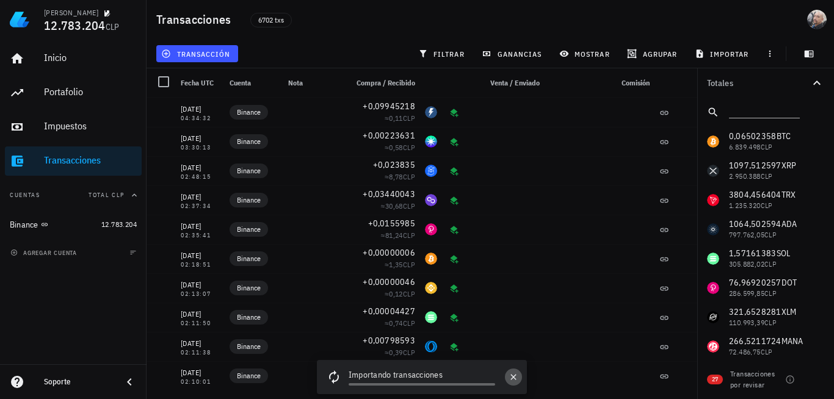
click at [516, 379] on icon "button" at bounding box center [514, 378] width 10 height 10
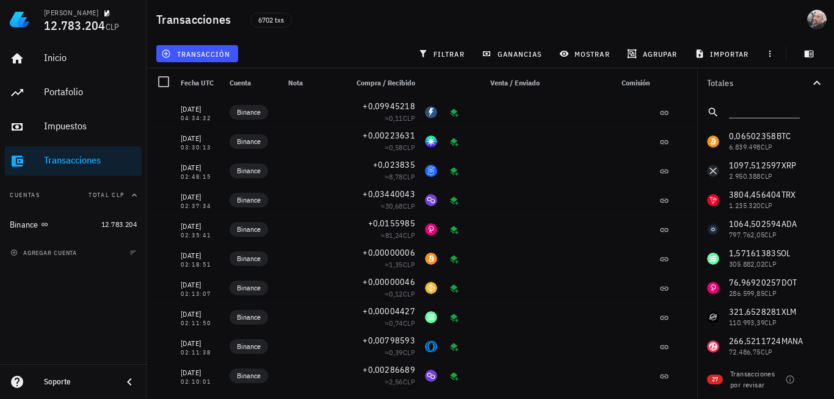
click at [816, 86] on icon "button" at bounding box center [817, 83] width 15 height 15
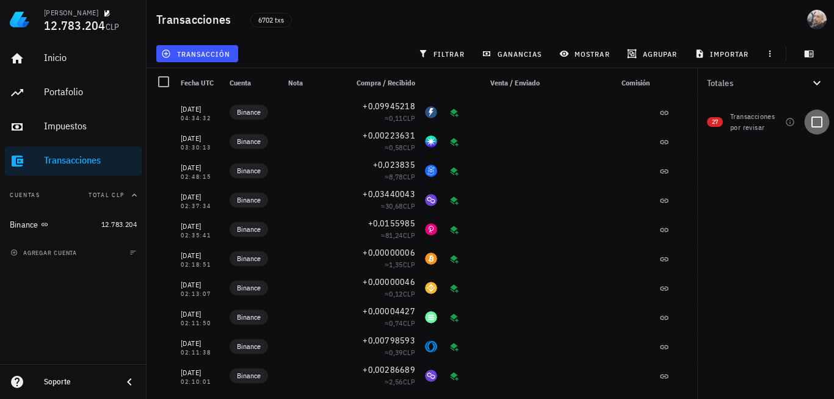
click at [814, 125] on div at bounding box center [817, 122] width 21 height 21
checkbox input "true"
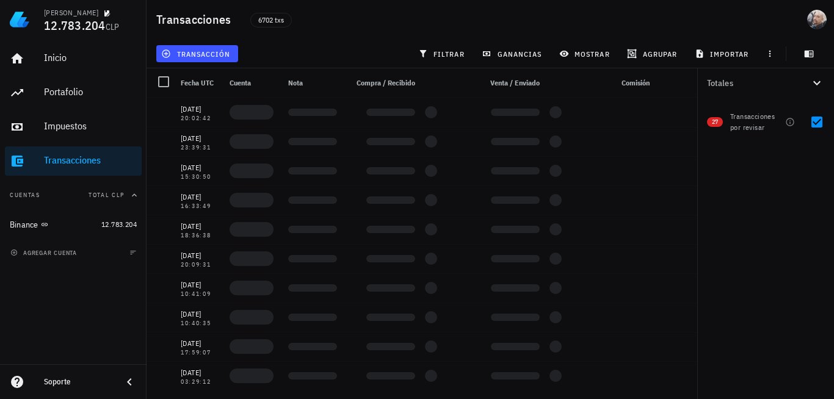
click at [763, 127] on div "Transacciones por revisar" at bounding box center [756, 122] width 51 height 22
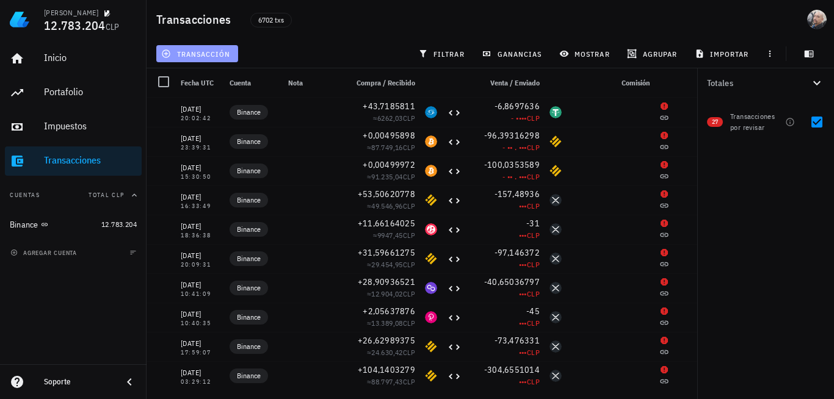
click at [194, 53] on span "transacción" at bounding box center [197, 54] width 67 height 10
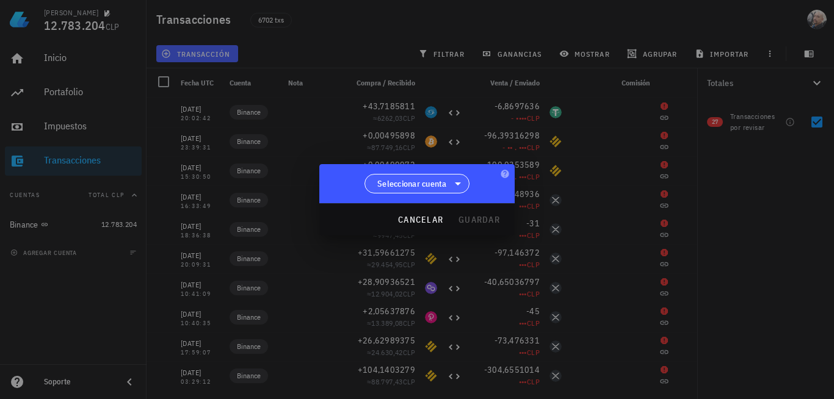
click at [437, 186] on span "Seleccionar cuenta" at bounding box center [412, 184] width 70 height 12
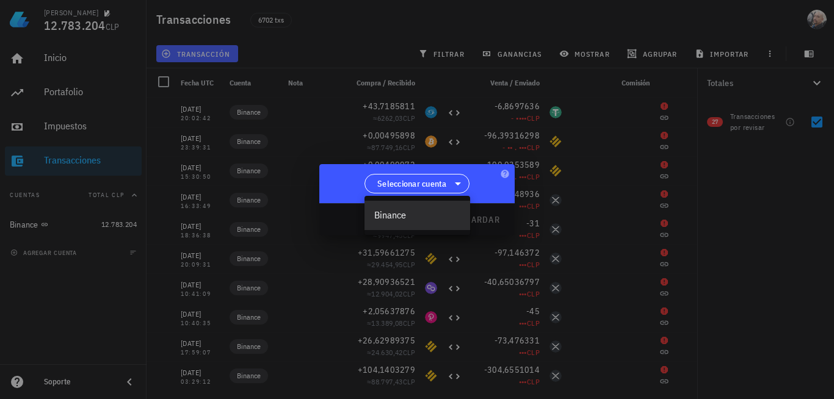
click at [412, 215] on div "Binance" at bounding box center [417, 216] width 86 height 12
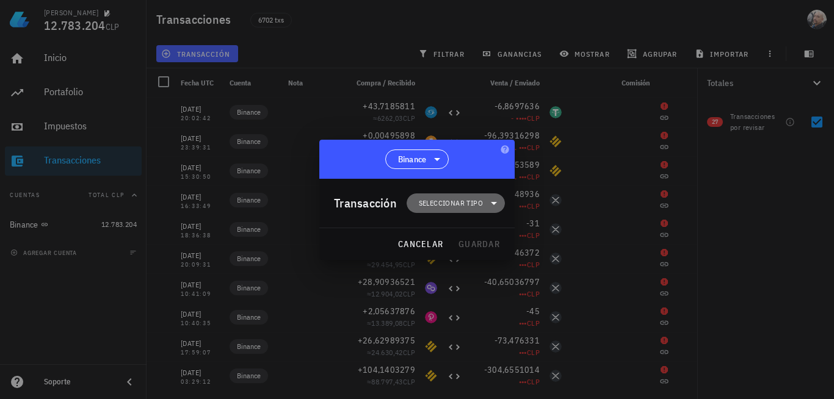
click at [479, 205] on span "Seleccionar tipo" at bounding box center [451, 203] width 64 height 12
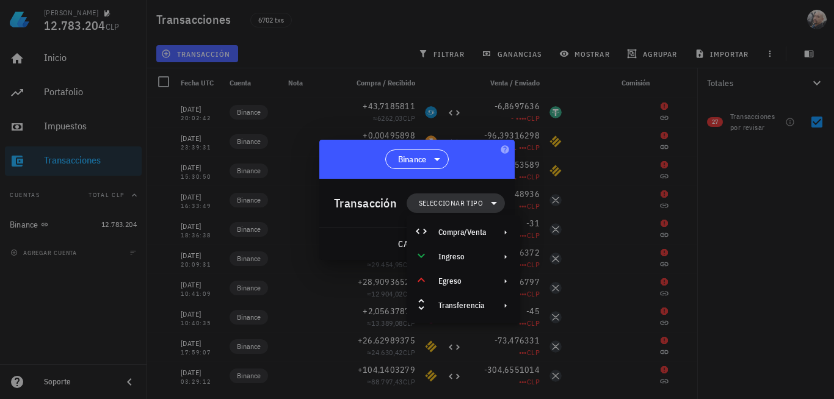
click at [479, 205] on span "Seleccionar tipo" at bounding box center [451, 203] width 64 height 12
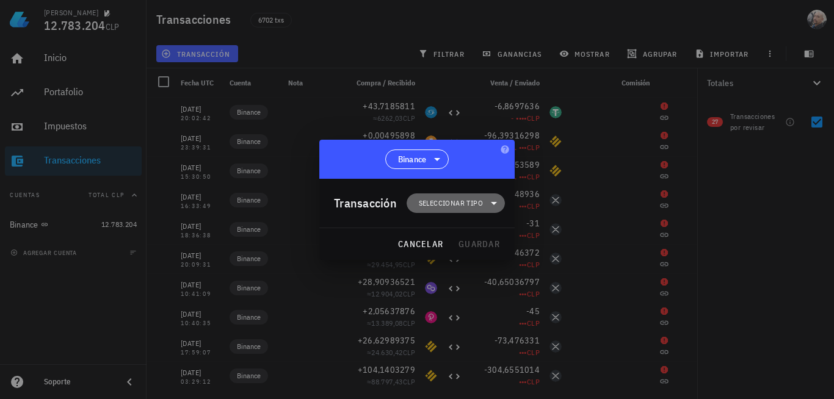
click at [449, 196] on span "Seleccionar tipo" at bounding box center [456, 204] width 84 height 20
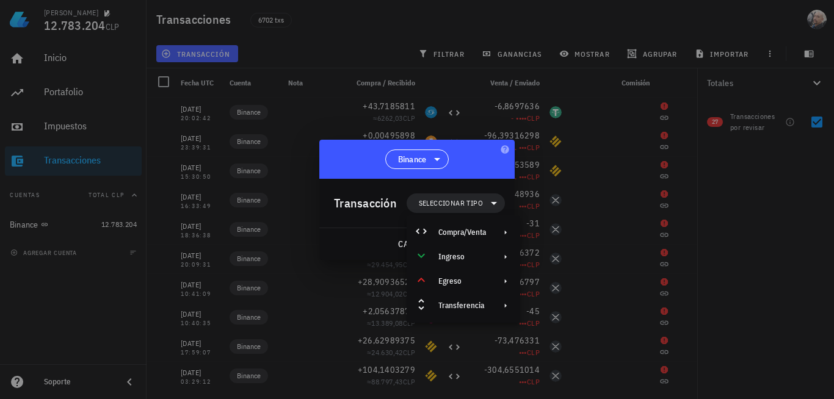
click at [785, 288] on div at bounding box center [417, 199] width 834 height 399
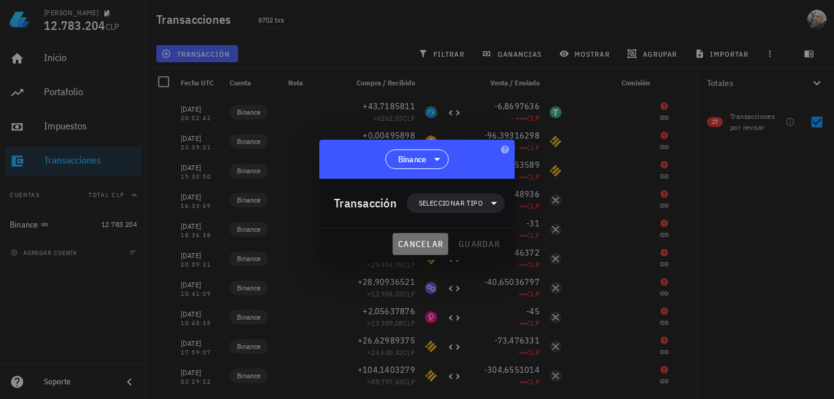
click at [431, 253] on button "cancelar" at bounding box center [421, 244] width 56 height 22
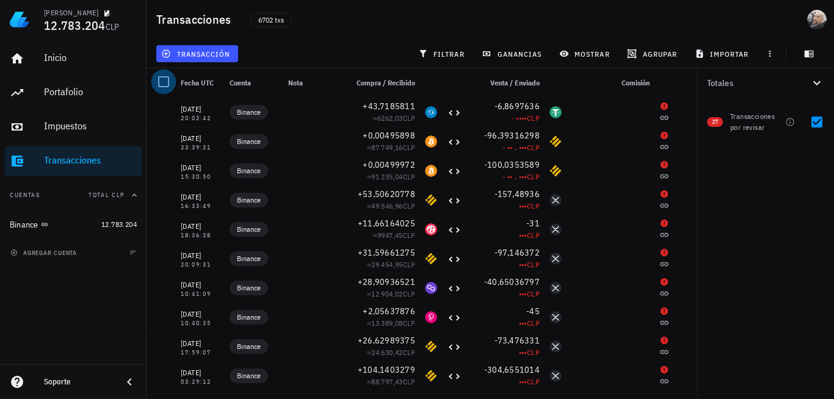
click at [169, 83] on div at bounding box center [163, 81] width 21 height 21
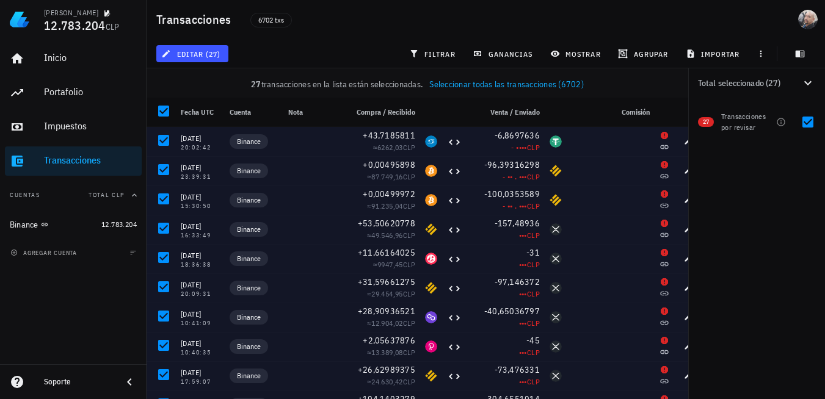
click at [563, 82] on span "Seleccionar todas las transacciones (6702)" at bounding box center [506, 84] width 155 height 11
click at [531, 84] on link "Limpiar selección" at bounding box center [515, 84] width 62 height 11
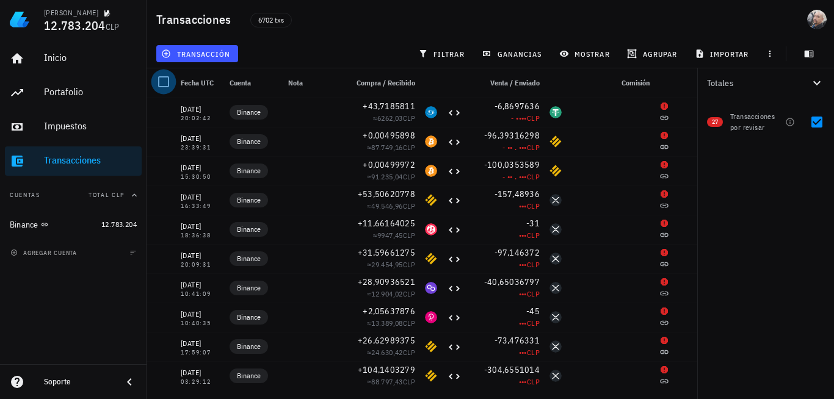
click at [163, 82] on div at bounding box center [163, 81] width 21 height 21
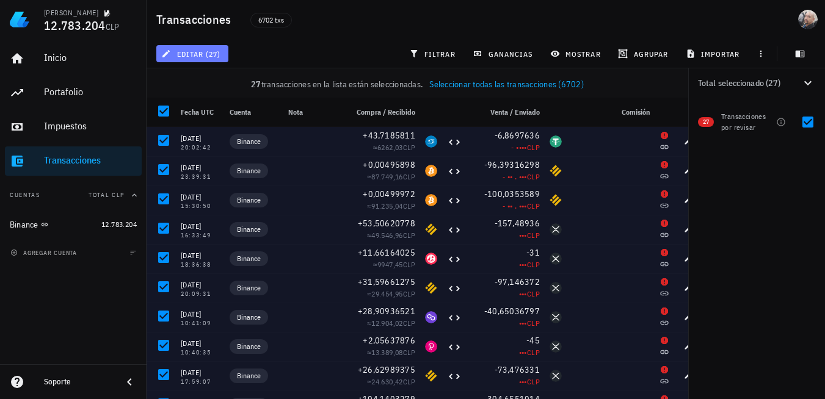
click at [187, 54] on span "editar (27)" at bounding box center [192, 54] width 57 height 10
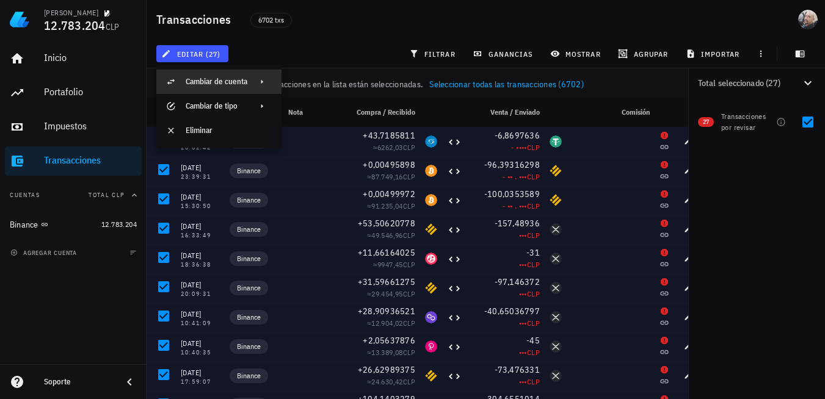
click at [253, 81] on div "Cambiar de cuenta" at bounding box center [218, 82] width 125 height 24
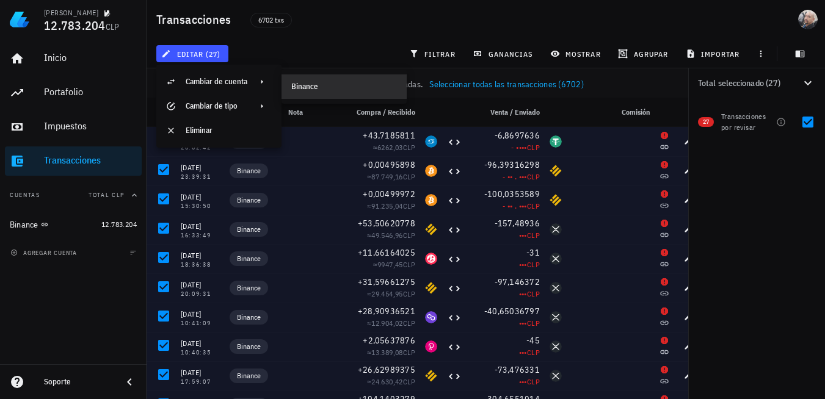
click at [316, 81] on div "Binance" at bounding box center [344, 87] width 106 height 20
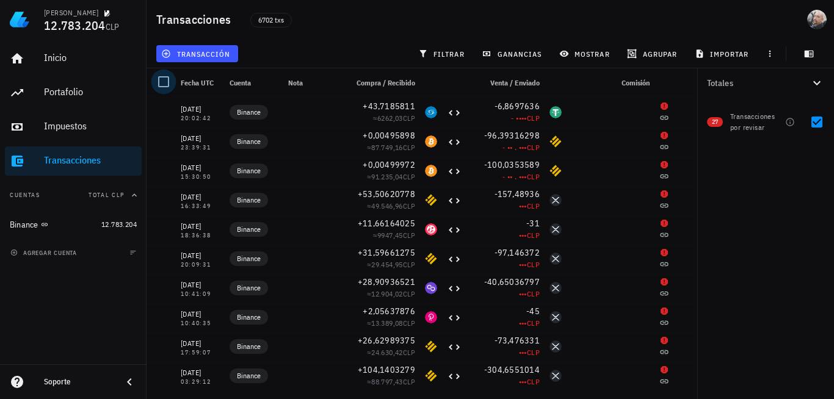
click at [164, 89] on div at bounding box center [163, 81] width 21 height 21
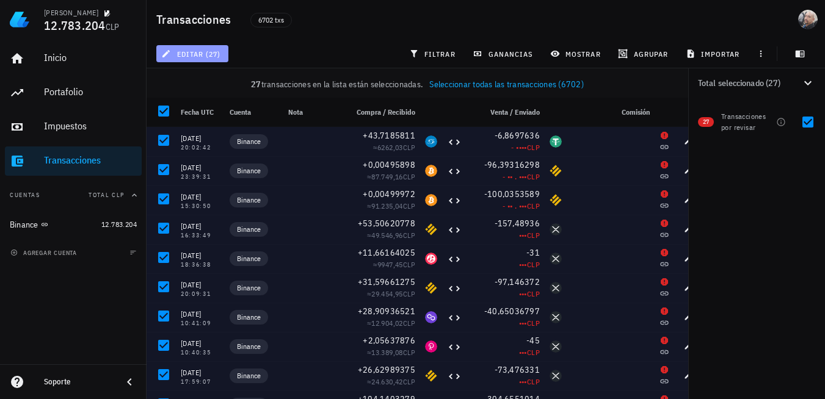
click at [227, 60] on button "editar (27)" at bounding box center [192, 53] width 72 height 17
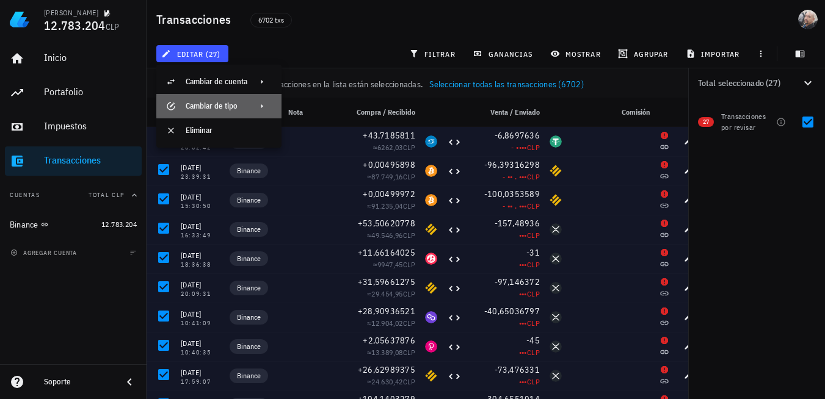
click at [246, 108] on div "Cambiar de tipo" at bounding box center [217, 106] width 62 height 10
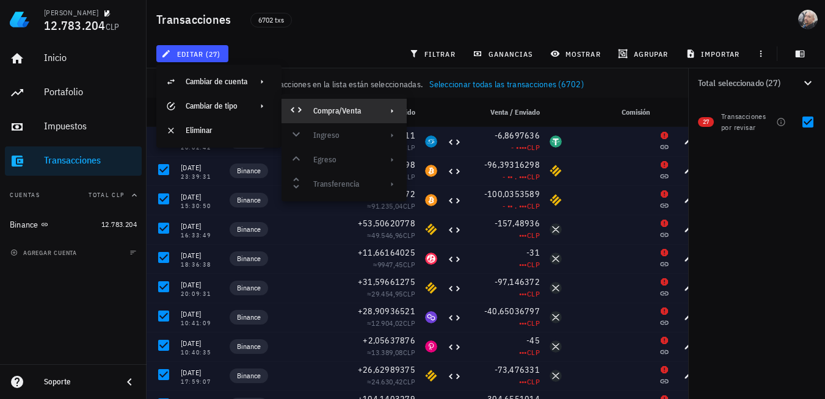
click at [299, 59] on div "editar (27) filtrar ganancias mostrar [GEOGRAPHIC_DATA] importar" at bounding box center [486, 53] width 664 height 29
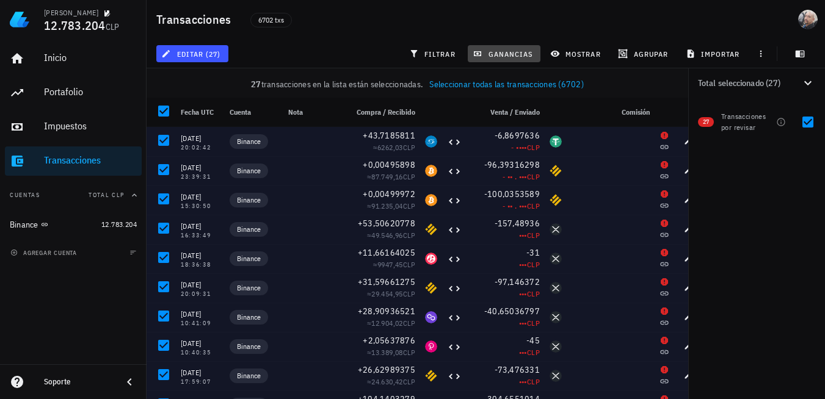
click at [532, 51] on span "ganancias" at bounding box center [503, 54] width 57 height 10
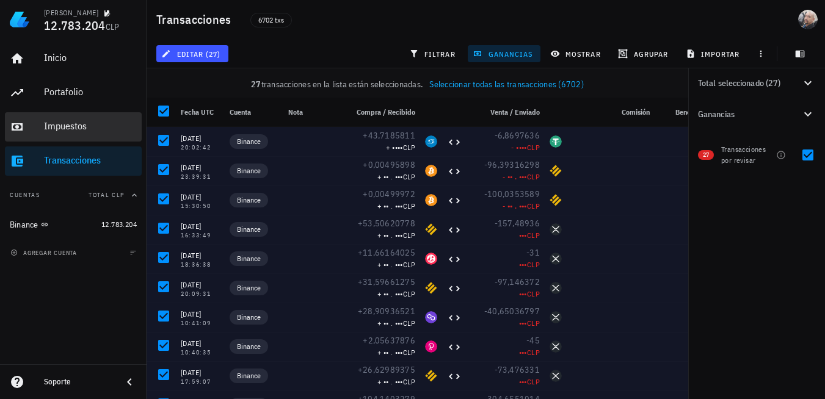
click at [86, 137] on div "Impuestos" at bounding box center [90, 126] width 93 height 27
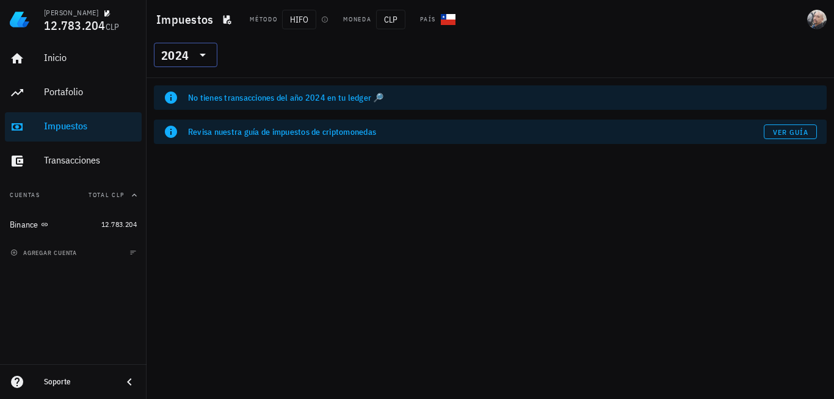
click at [200, 57] on icon at bounding box center [202, 55] width 15 height 15
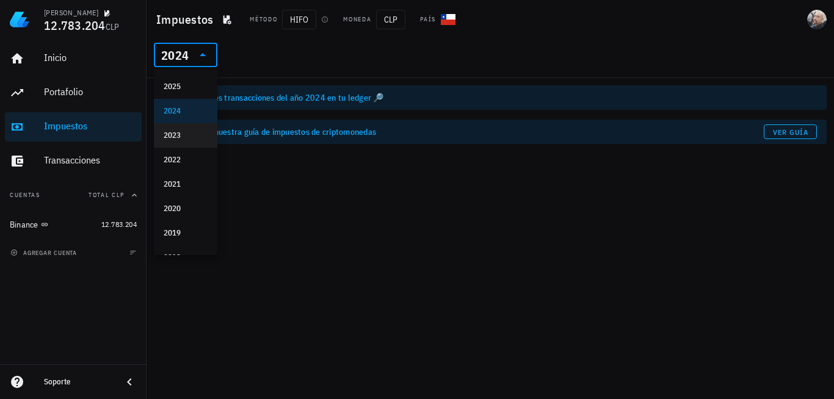
click at [186, 133] on div "2023" at bounding box center [186, 136] width 44 height 10
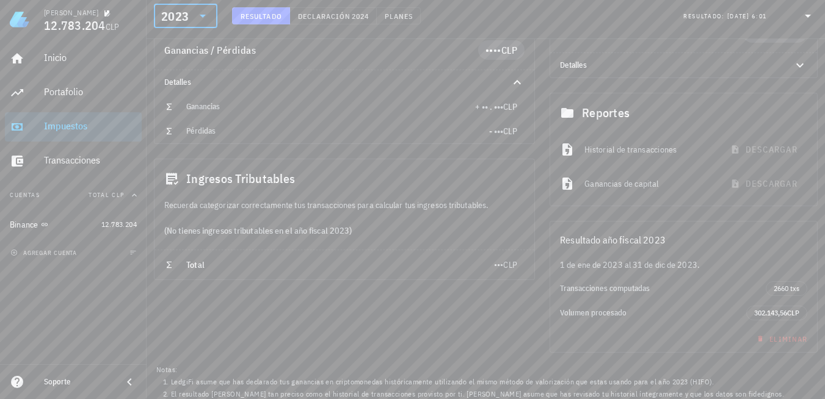
scroll to position [246, 0]
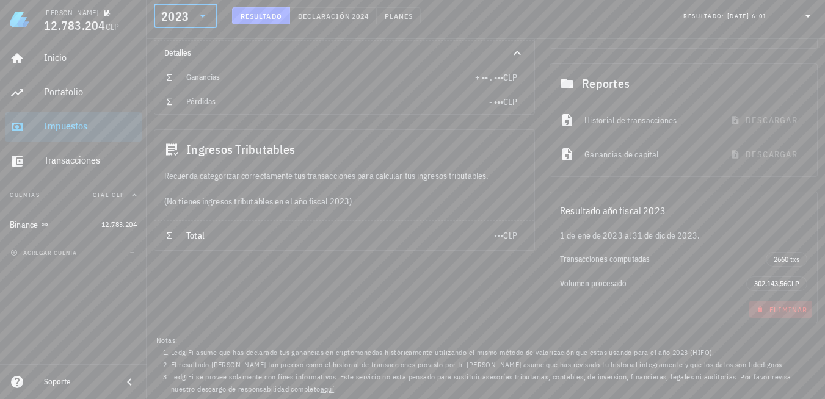
click at [786, 308] on span "Eliminar" at bounding box center [780, 309] width 53 height 9
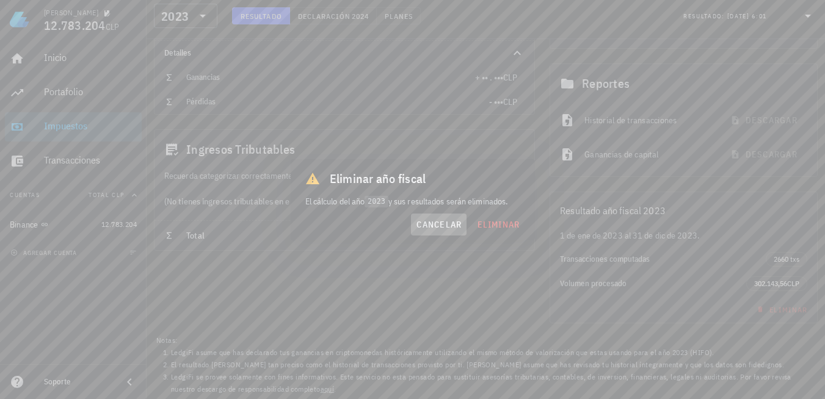
click at [429, 222] on span "cancelar" at bounding box center [439, 224] width 46 height 11
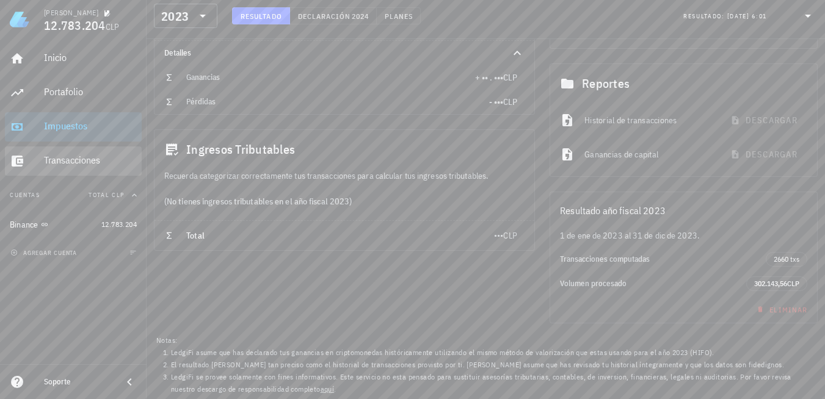
click at [60, 157] on div "Transacciones" at bounding box center [90, 161] width 93 height 12
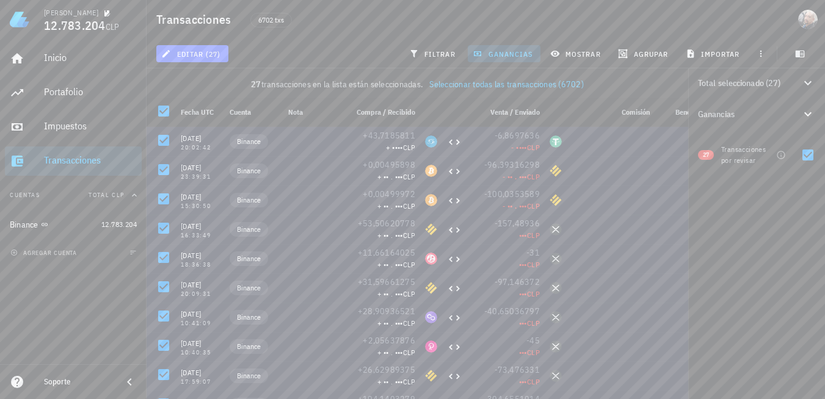
click at [351, 47] on div "editar (27) filtrar ganancias mostrar [GEOGRAPHIC_DATA] importar" at bounding box center [486, 53] width 664 height 29
click at [591, 53] on span "mostrar" at bounding box center [577, 54] width 48 height 10
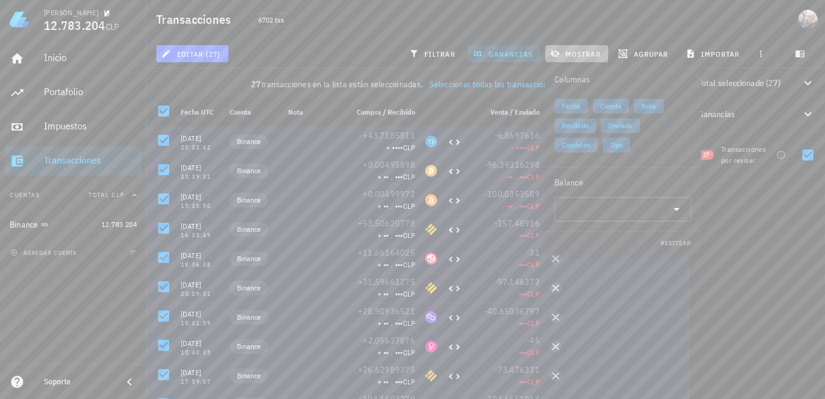
click at [591, 53] on span "mostrar" at bounding box center [577, 54] width 48 height 10
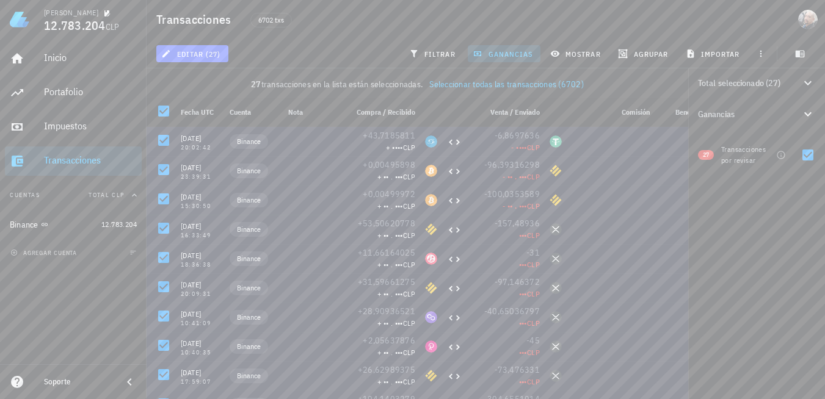
click at [518, 48] on button "ganancias" at bounding box center [504, 53] width 73 height 17
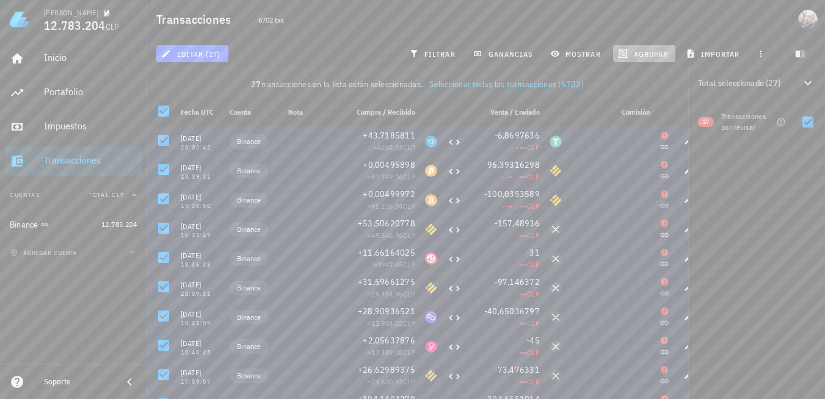
click at [646, 56] on span "agrupar" at bounding box center [645, 54] width 48 height 10
click at [706, 54] on span "importar" at bounding box center [714, 54] width 52 height 10
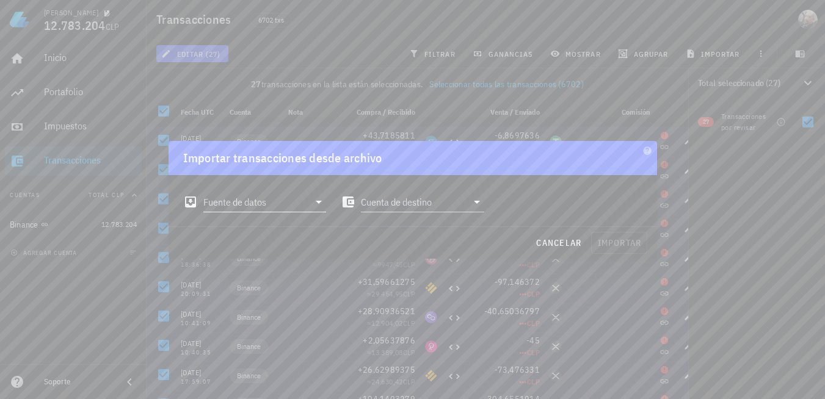
click at [316, 210] on div "Fuente de datos" at bounding box center [264, 202] width 123 height 20
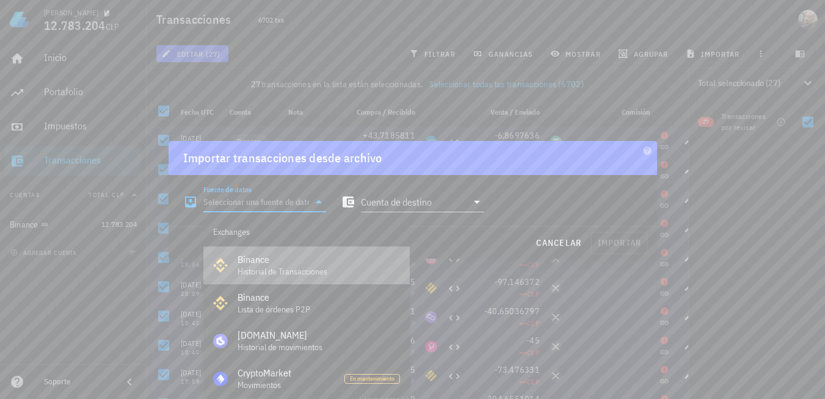
click at [285, 260] on div "Binance" at bounding box center [319, 260] width 162 height 12
type input "Binance"
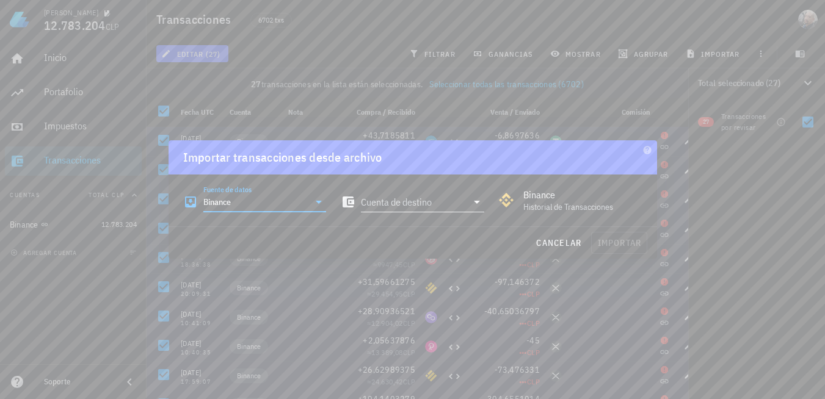
click at [483, 202] on icon at bounding box center [477, 202] width 15 height 15
click at [376, 231] on div "Binance" at bounding box center [423, 232] width 104 height 12
type input "Binance"
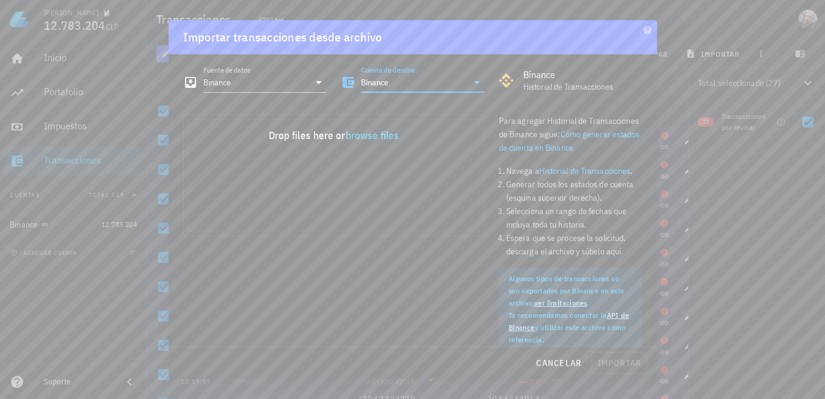
click at [811, 19] on div at bounding box center [412, 199] width 825 height 399
click at [550, 371] on button "cancelar" at bounding box center [559, 363] width 56 height 22
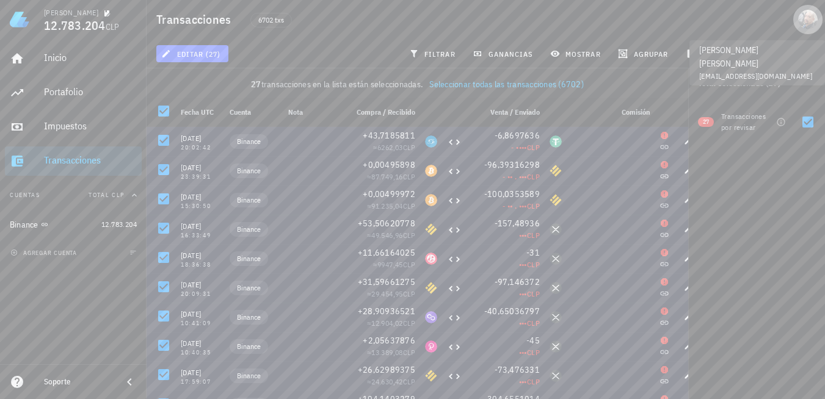
click at [800, 23] on div "avatar" at bounding box center [808, 20] width 20 height 20
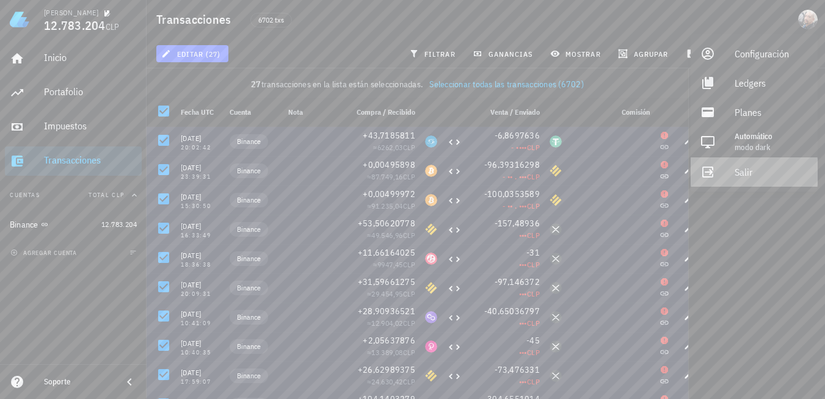
click at [729, 184] on link "Salir" at bounding box center [754, 172] width 127 height 29
